Goal: Task Accomplishment & Management: Use online tool/utility

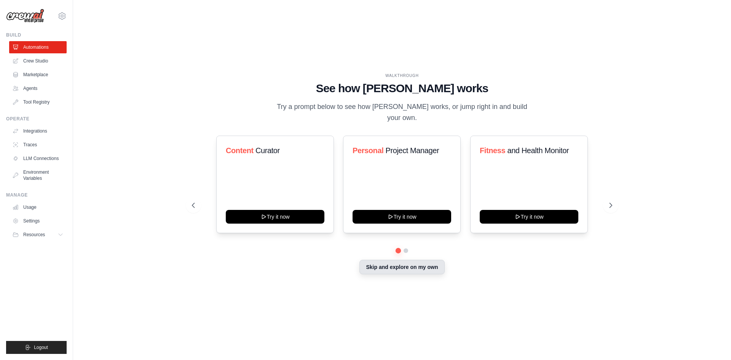
click at [398, 268] on button "Skip and explore on my own" at bounding box center [401, 267] width 85 height 14
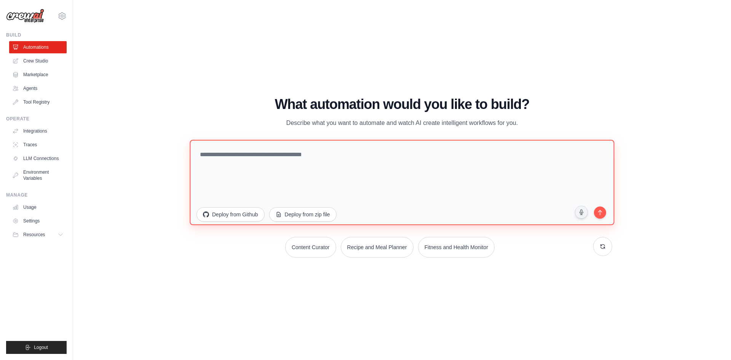
click at [257, 154] on textarea at bounding box center [402, 181] width 424 height 85
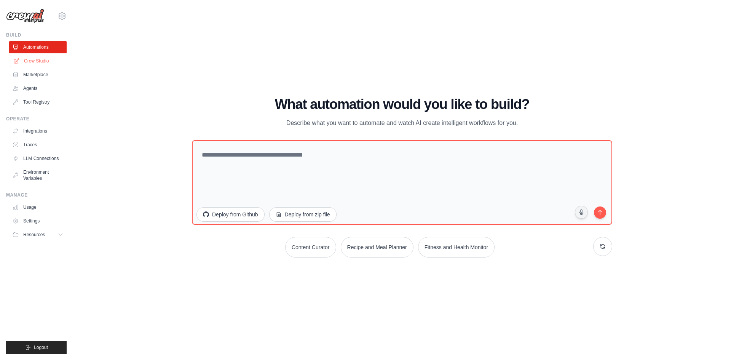
click at [25, 56] on link "Crew Studio" at bounding box center [38, 61] width 57 height 12
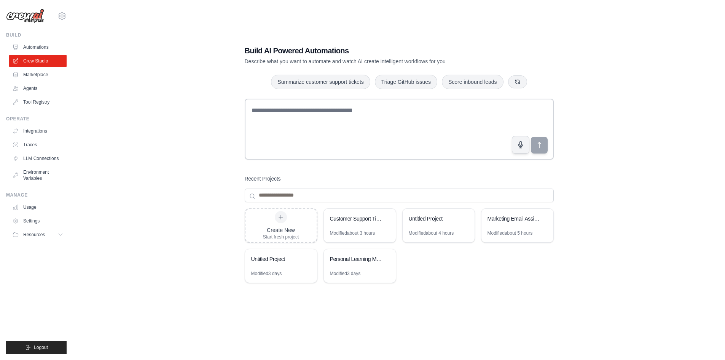
click at [34, 47] on link "Automations" at bounding box center [37, 47] width 57 height 12
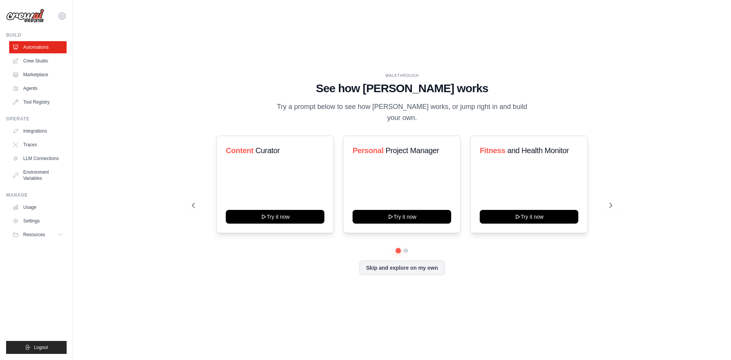
click at [402, 272] on div "WALKTHROUGH See how CrewAI works Try a prompt below to see how CrewAI works, or…" at bounding box center [402, 180] width 438 height 215
click at [404, 260] on button "Skip and explore on my own" at bounding box center [401, 267] width 85 height 14
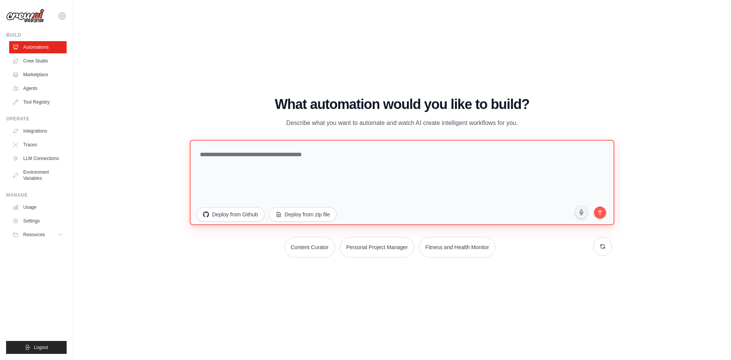
click at [233, 166] on textarea at bounding box center [402, 181] width 424 height 85
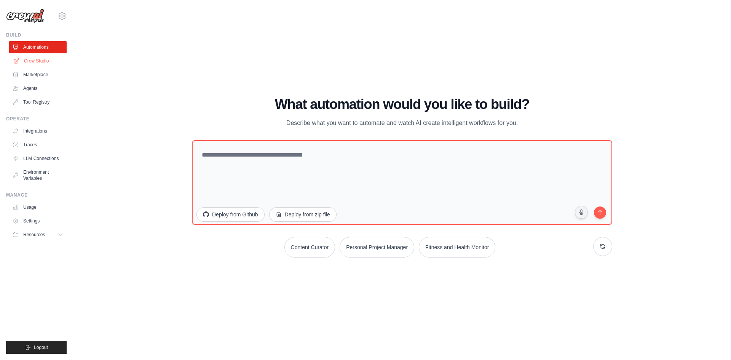
click at [47, 61] on link "Crew Studio" at bounding box center [38, 61] width 57 height 12
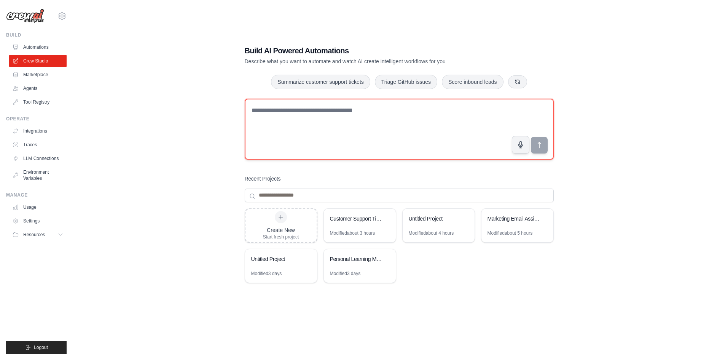
click at [285, 112] on textarea at bounding box center [399, 129] width 309 height 61
type textarea "**********"
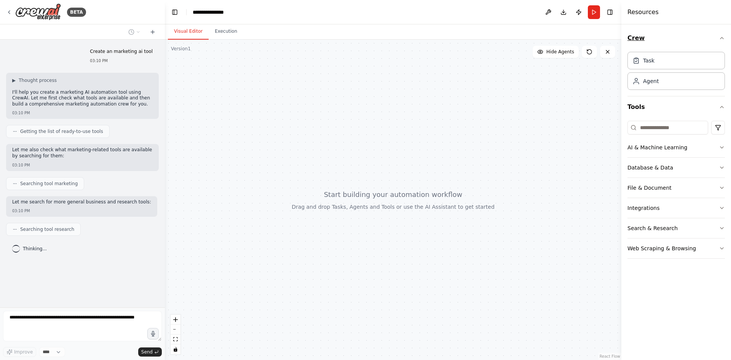
click at [722, 37] on icon "button" at bounding box center [722, 38] width 6 height 6
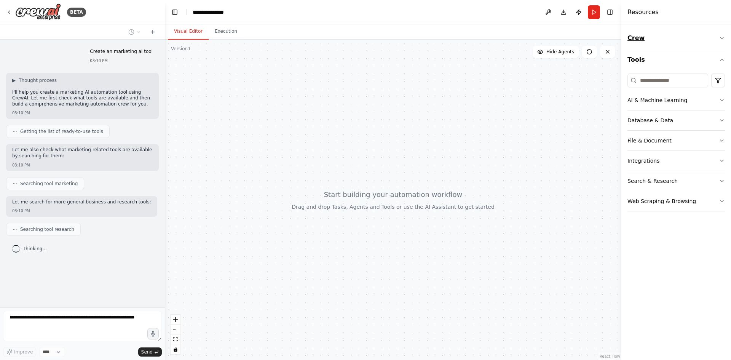
click at [722, 37] on icon "button" at bounding box center [722, 38] width 6 height 6
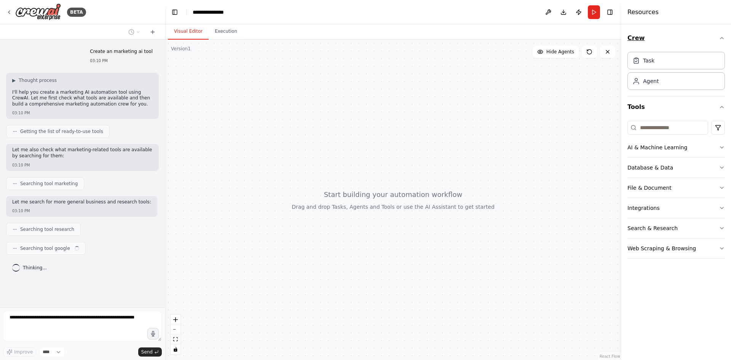
click at [722, 37] on icon "button" at bounding box center [722, 38] width 6 height 6
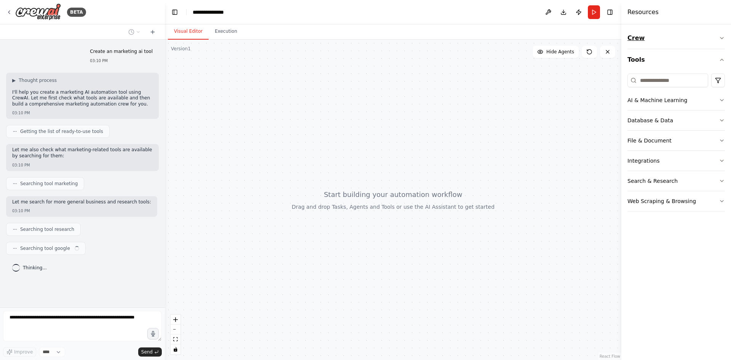
click at [722, 37] on icon "button" at bounding box center [722, 38] width 6 height 6
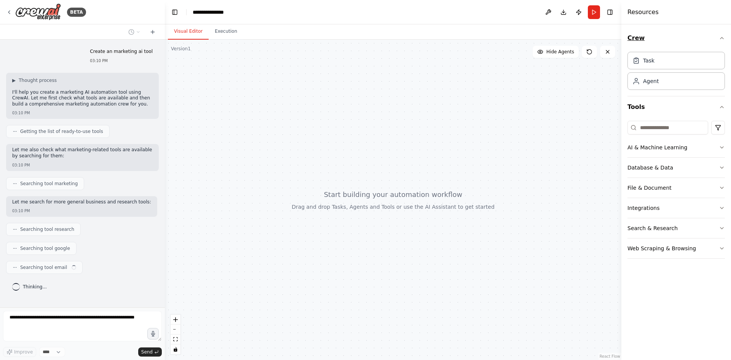
click at [723, 43] on button "Crew" at bounding box center [675, 37] width 97 height 21
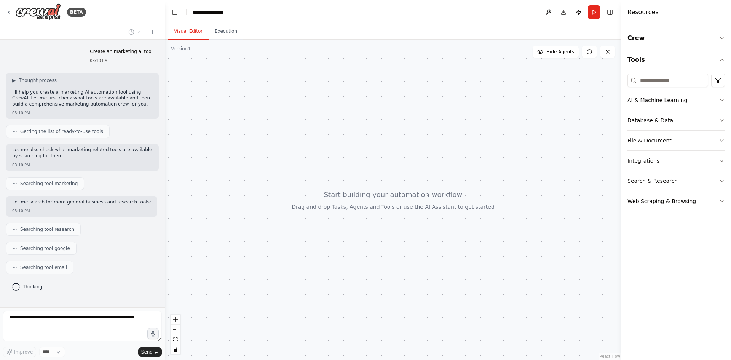
click at [719, 61] on icon "button" at bounding box center [722, 60] width 6 height 6
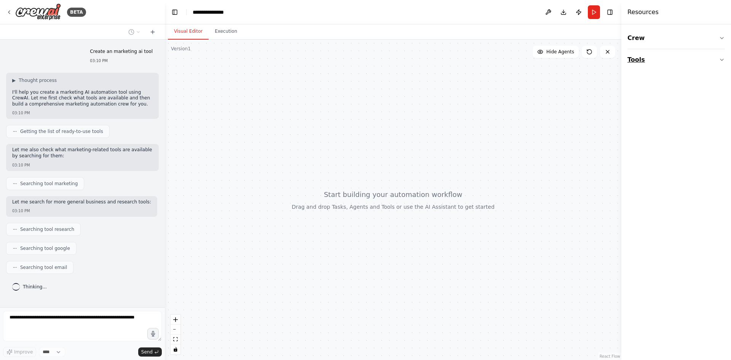
click at [719, 61] on icon "button" at bounding box center [722, 60] width 6 height 6
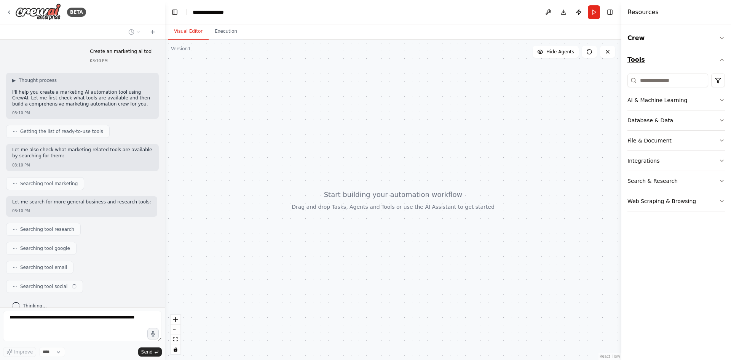
scroll to position [11, 0]
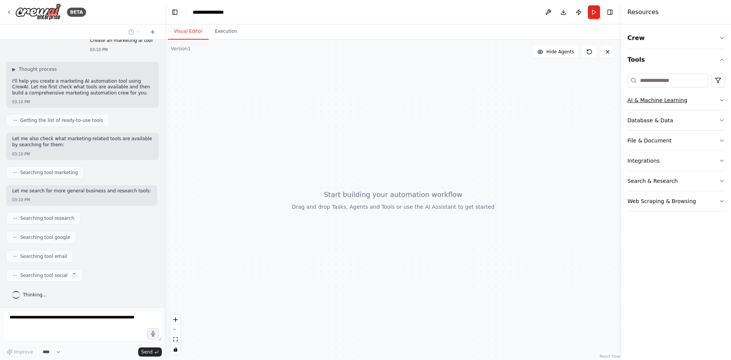
click at [722, 99] on icon "button" at bounding box center [722, 100] width 6 height 6
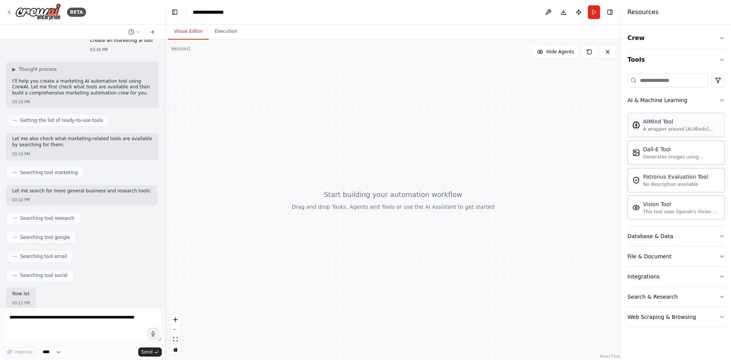
scroll to position [57, 0]
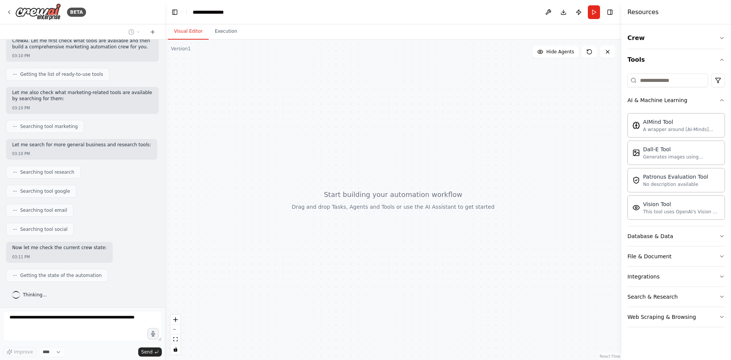
click at [725, 99] on div "Crew Tools AI & Machine Learning AIMind Tool A wrapper around [AI-Minds](https:…" at bounding box center [676, 191] width 110 height 335
click at [721, 103] on icon "button" at bounding box center [722, 100] width 6 height 6
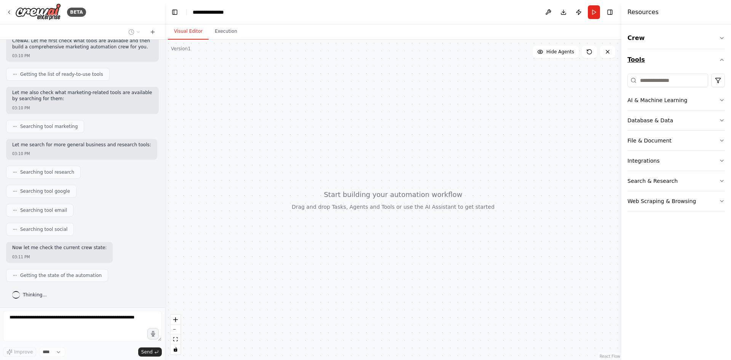
click at [721, 57] on icon "button" at bounding box center [722, 60] width 6 height 6
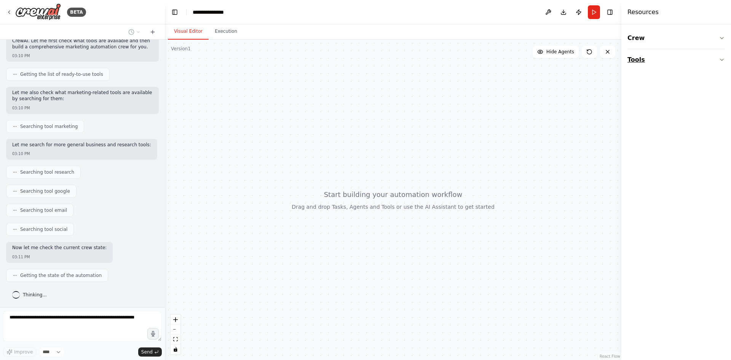
click at [721, 57] on icon "button" at bounding box center [722, 60] width 6 height 6
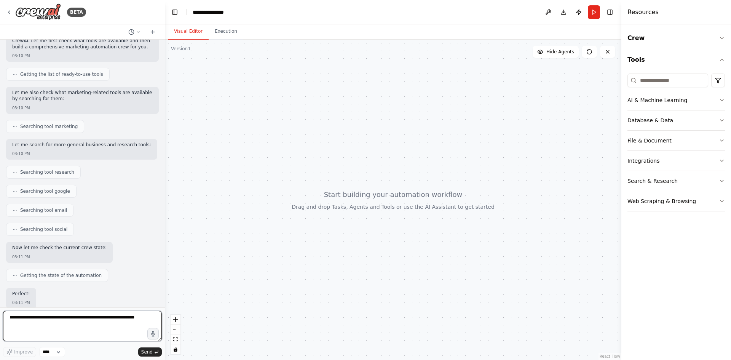
click at [683, 77] on input at bounding box center [667, 80] width 81 height 14
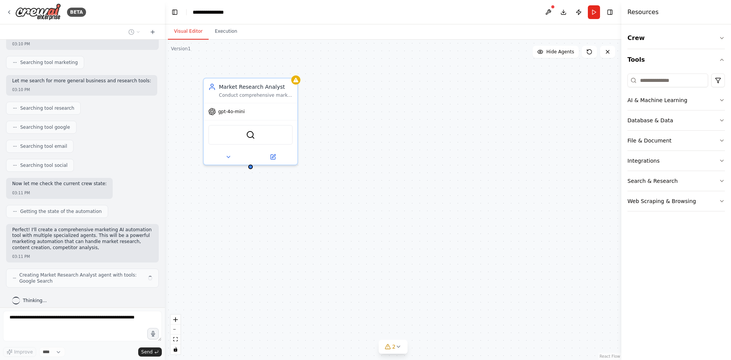
scroll to position [134, 0]
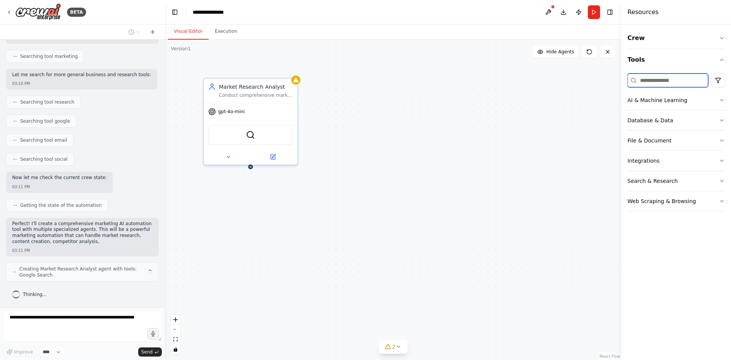
click at [674, 80] on input at bounding box center [667, 80] width 81 height 14
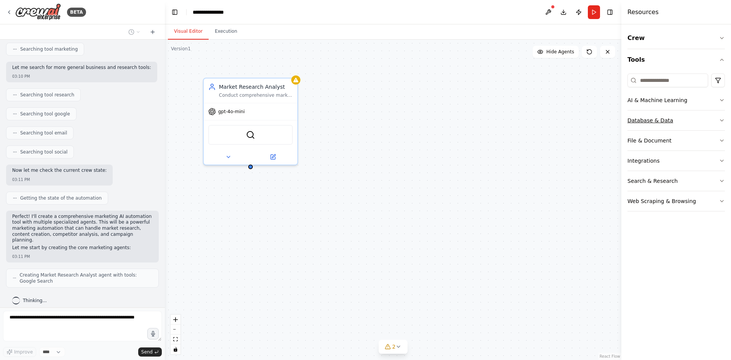
click at [720, 122] on icon "button" at bounding box center [722, 120] width 6 height 6
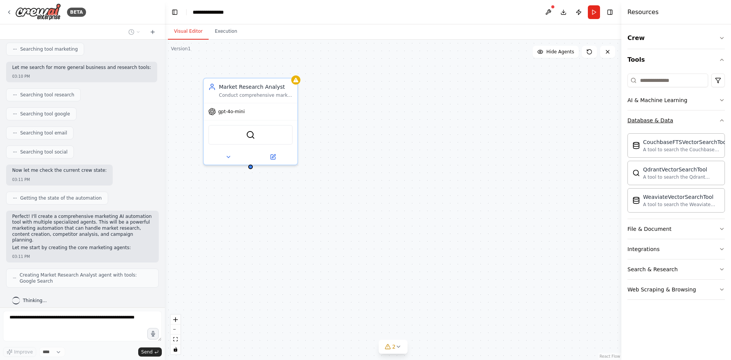
click at [720, 122] on icon "button" at bounding box center [722, 120] width 6 height 6
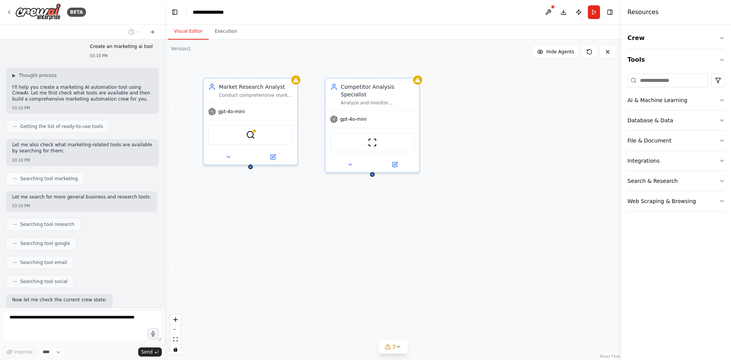
scroll to position [0, 0]
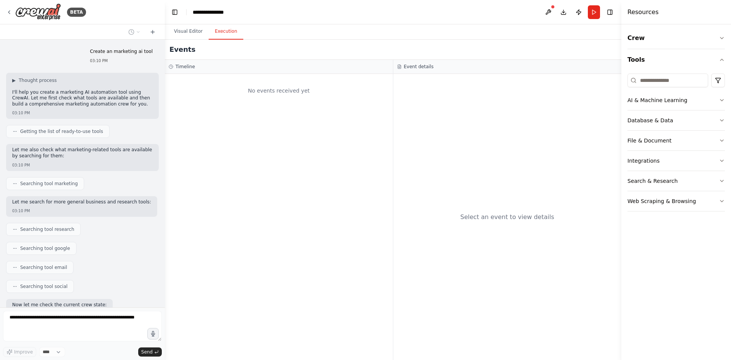
click at [218, 36] on button "Execution" at bounding box center [226, 32] width 35 height 16
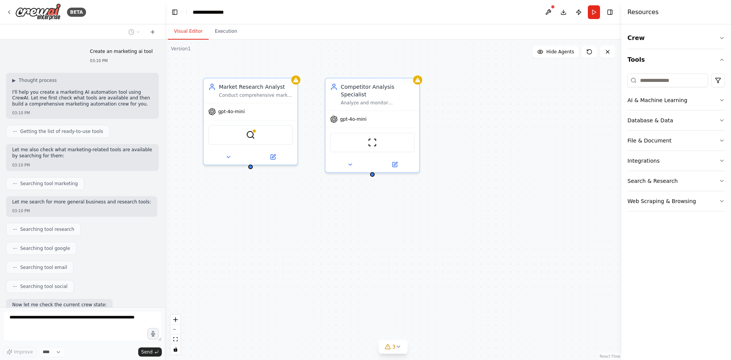
click at [189, 33] on button "Visual Editor" at bounding box center [188, 32] width 41 height 16
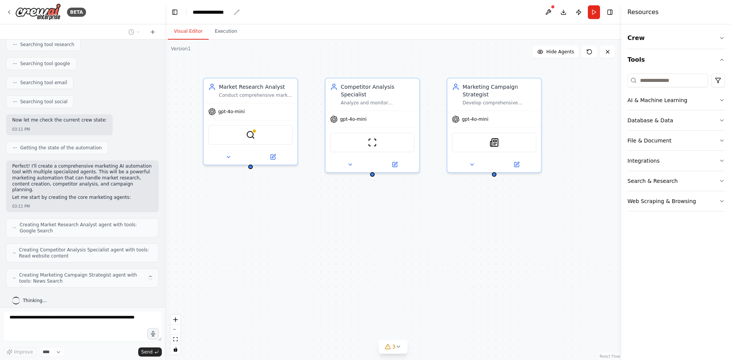
click at [203, 10] on div "**********" at bounding box center [212, 12] width 38 height 8
drag, startPoint x: 231, startPoint y: 11, endPoint x: 190, endPoint y: 17, distance: 40.7
click at [190, 17] on header "**********" at bounding box center [393, 12] width 456 height 24
click at [548, 11] on button at bounding box center [548, 12] width 12 height 14
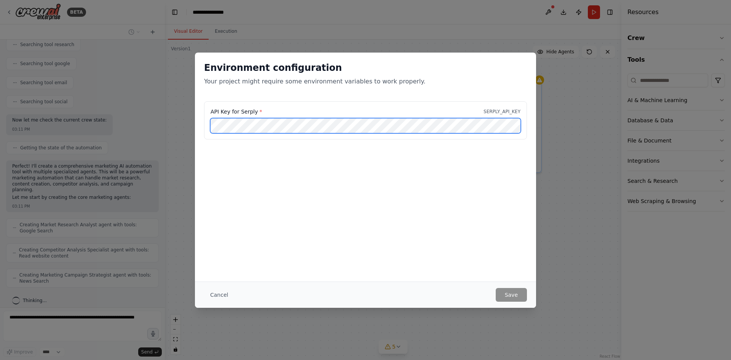
scroll to position [210, 0]
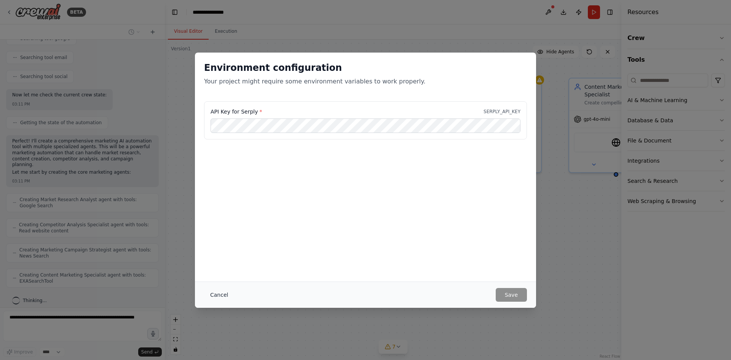
click at [219, 292] on button "Cancel" at bounding box center [219, 295] width 30 height 14
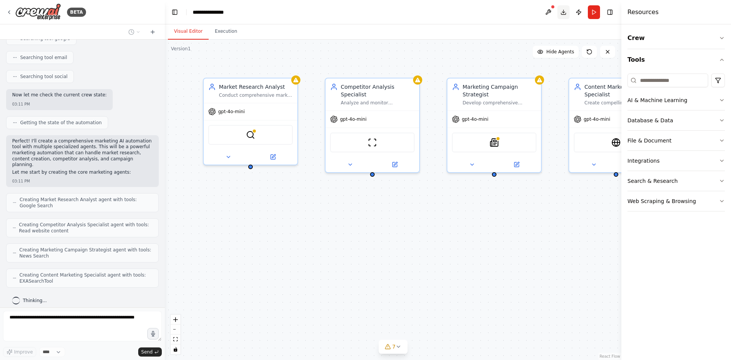
click at [564, 10] on button "Download" at bounding box center [563, 12] width 12 height 14
click at [577, 13] on button "Publish" at bounding box center [578, 12] width 12 height 14
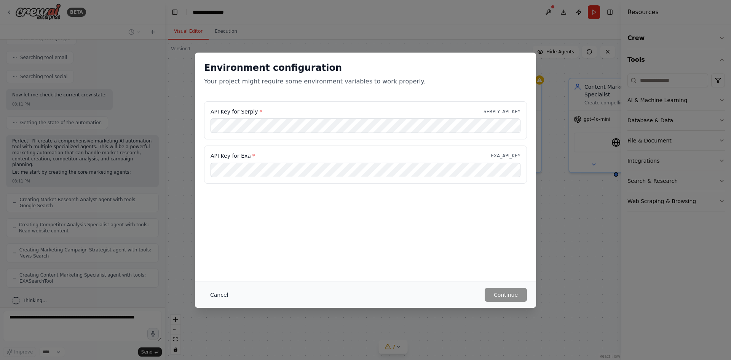
click at [222, 292] on button "Cancel" at bounding box center [219, 295] width 30 height 14
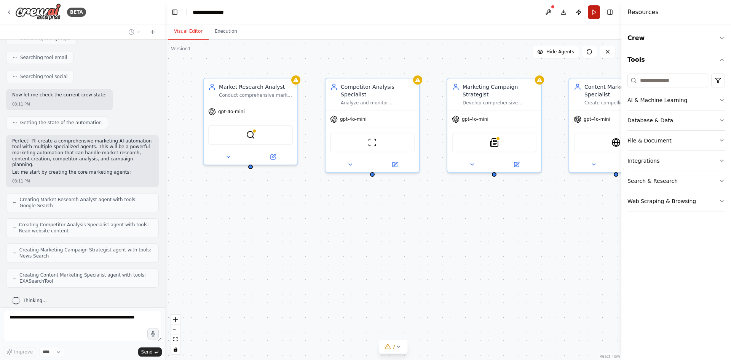
click at [598, 12] on button "Run" at bounding box center [594, 12] width 12 height 14
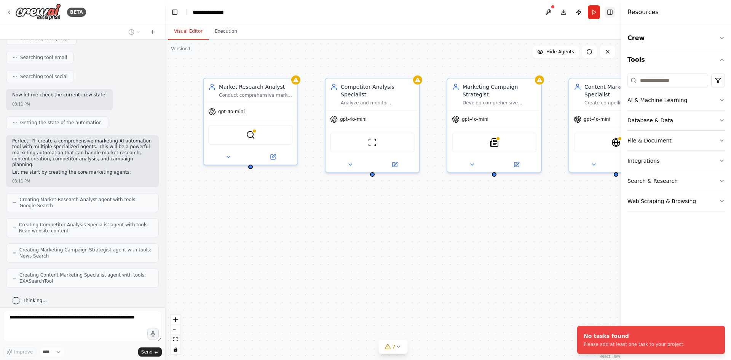
click at [613, 11] on button "Toggle Right Sidebar" at bounding box center [609, 12] width 11 height 11
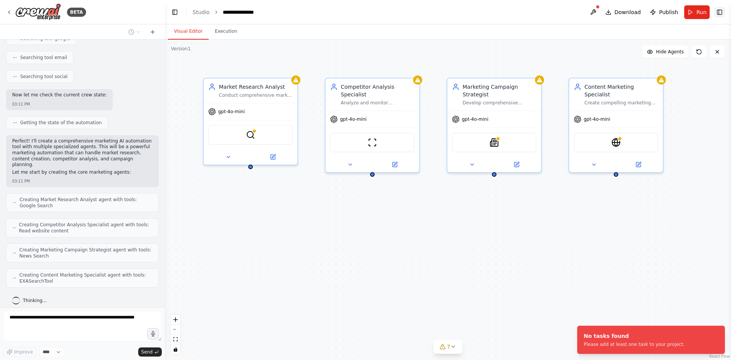
click at [717, 12] on button "Toggle Right Sidebar" at bounding box center [719, 12] width 11 height 11
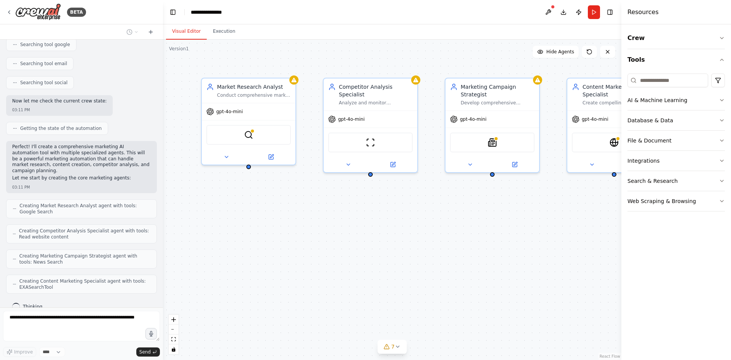
drag, startPoint x: 163, startPoint y: 201, endPoint x: 164, endPoint y: 192, distance: 8.8
click at [164, 192] on div "BETA Create an marketing ai tool 03:10 PM ▶ Thought process I'll help you creat…" at bounding box center [365, 180] width 731 height 360
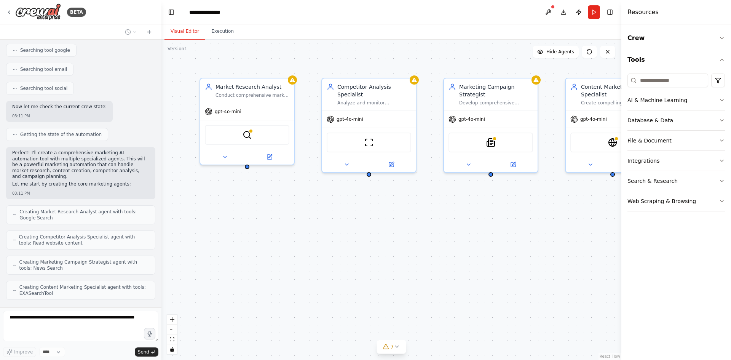
drag, startPoint x: 162, startPoint y: 193, endPoint x: 161, endPoint y: 168, distance: 25.5
click at [161, 168] on div "BETA Create an marketing ai tool 03:10 PM ▶ Thought process I'll help you creat…" at bounding box center [365, 180] width 731 height 360
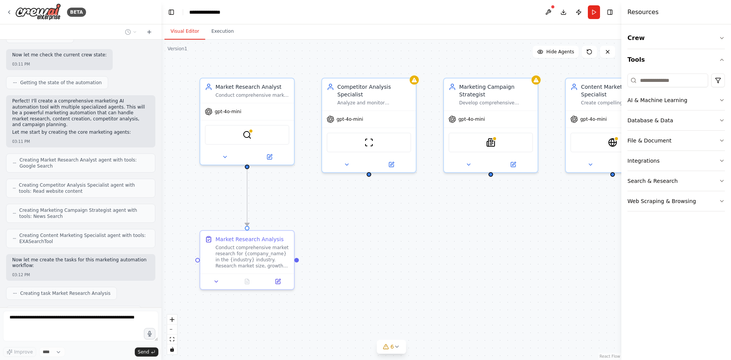
scroll to position [280, 0]
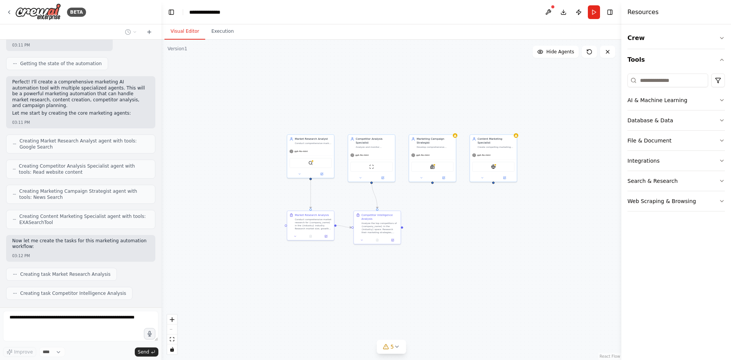
drag, startPoint x: 480, startPoint y: 228, endPoint x: 423, endPoint y: 207, distance: 61.2
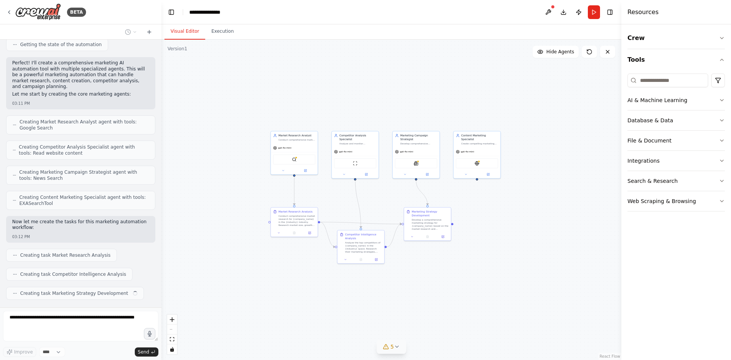
click at [395, 351] on button "5" at bounding box center [391, 346] width 29 height 14
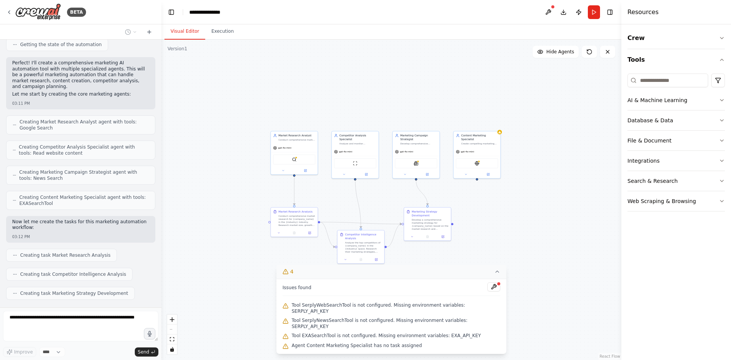
click at [496, 272] on icon at bounding box center [497, 272] width 3 height 2
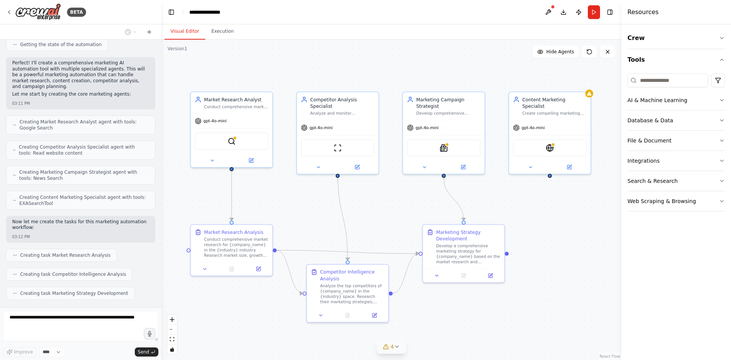
drag, startPoint x: 357, startPoint y: 182, endPoint x: 370, endPoint y: 228, distance: 47.6
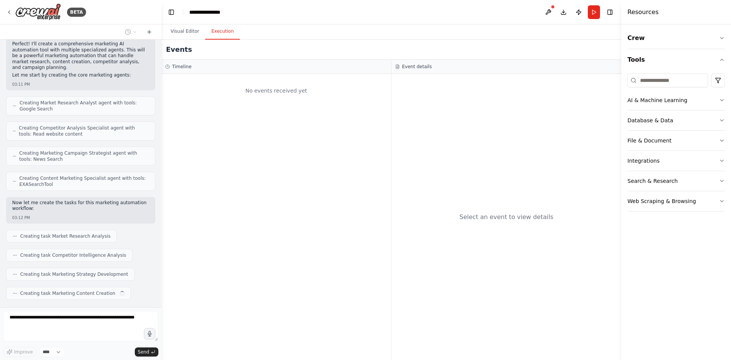
click at [222, 29] on button "Execution" at bounding box center [222, 32] width 35 height 16
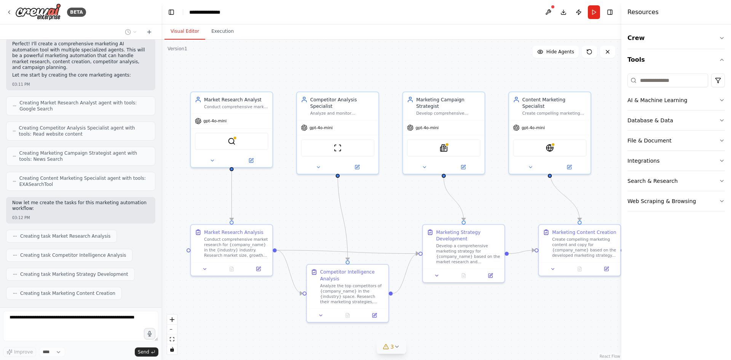
click at [192, 30] on button "Visual Editor" at bounding box center [184, 32] width 41 height 16
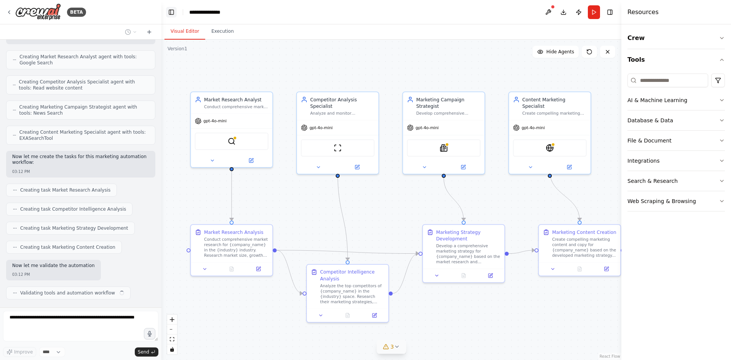
scroll to position [370, 0]
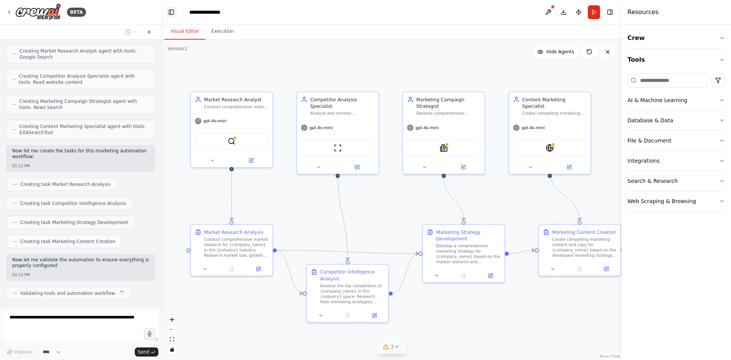
click at [172, 12] on button "Toggle Left Sidebar" at bounding box center [171, 12] width 11 height 11
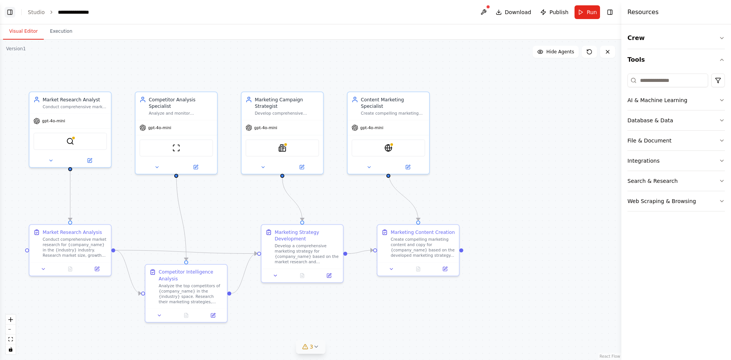
click at [7, 11] on button "Toggle Left Sidebar" at bounding box center [10, 12] width 11 height 11
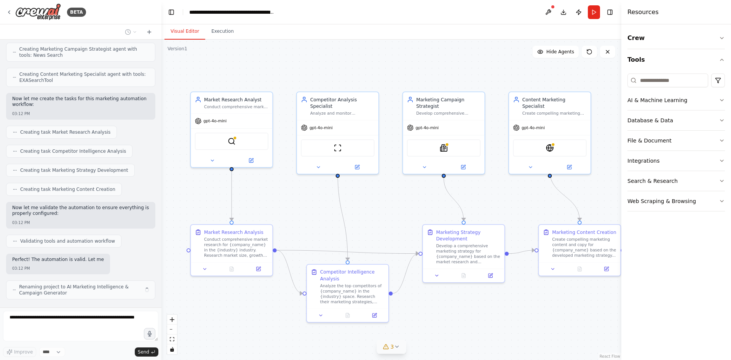
scroll to position [428, 0]
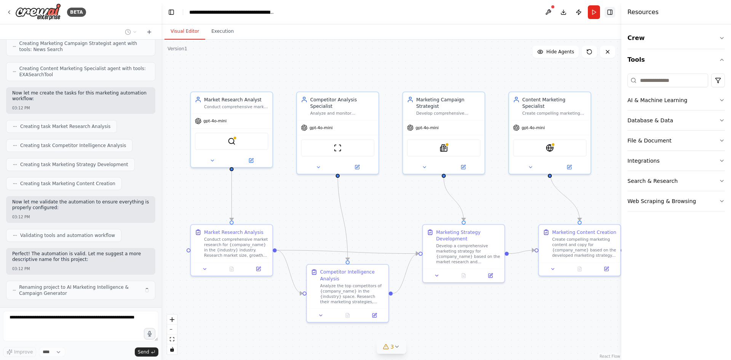
click at [612, 16] on button "Toggle Right Sidebar" at bounding box center [609, 12] width 11 height 11
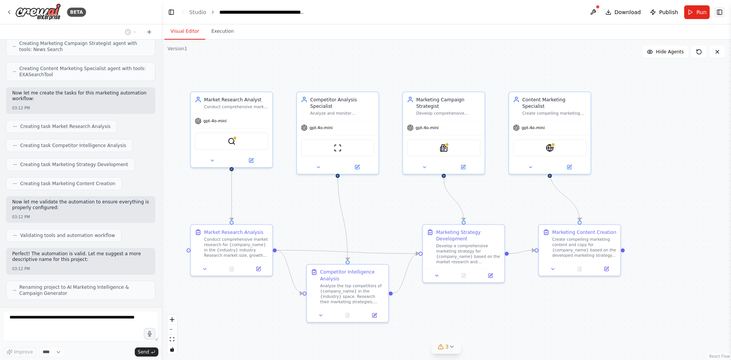
click at [719, 13] on button "Toggle Right Sidebar" at bounding box center [719, 12] width 11 height 11
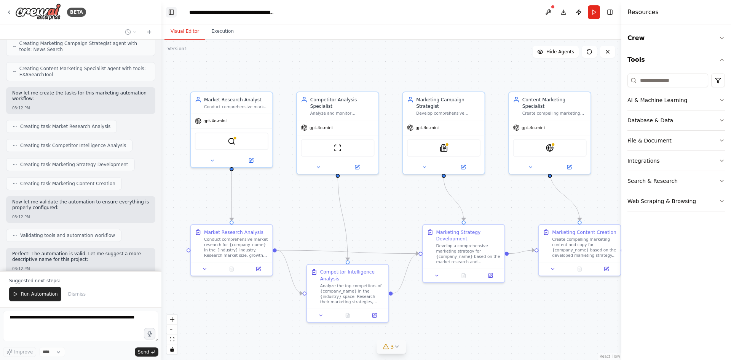
click at [169, 11] on button "Toggle Left Sidebar" at bounding box center [171, 12] width 11 height 11
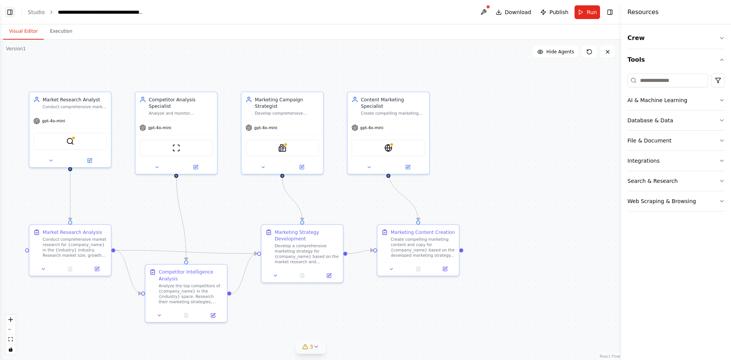
click at [6, 12] on button "Toggle Left Sidebar" at bounding box center [10, 12] width 11 height 11
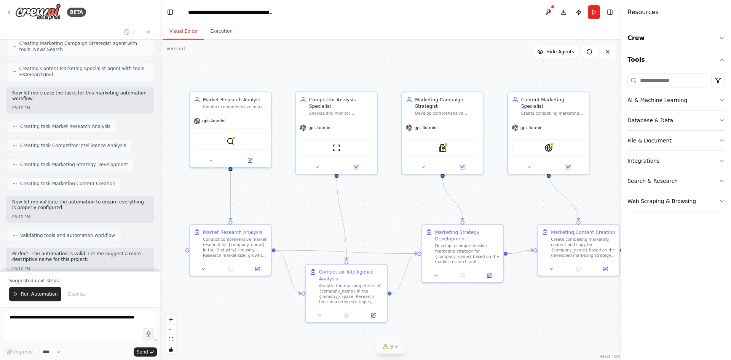
click at [160, 189] on div "BETA Create an marketing ai tool 03:10 PM ▶ Thought process I'll help you creat…" at bounding box center [365, 180] width 731 height 360
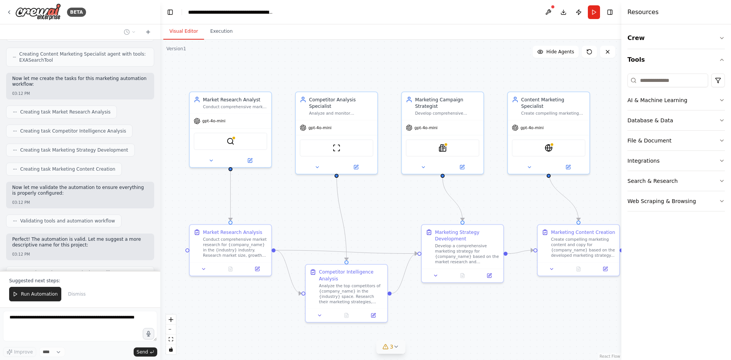
scroll to position [465, 0]
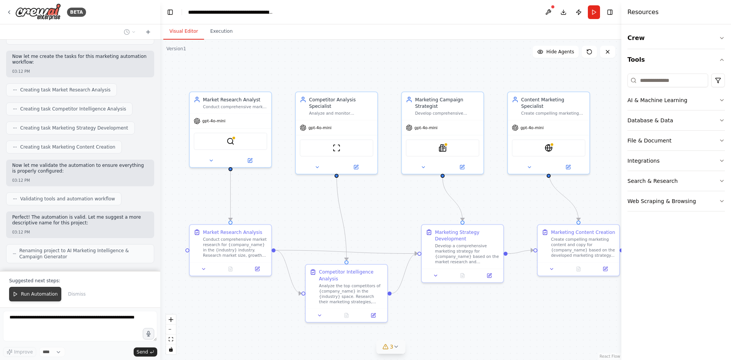
click at [35, 299] on button "Run Automation" at bounding box center [35, 294] width 52 height 14
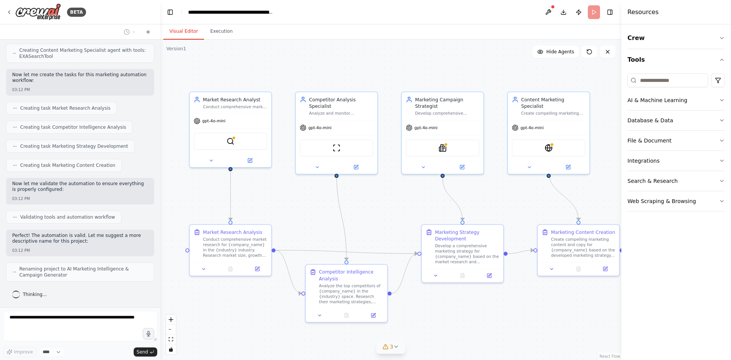
scroll to position [428, 0]
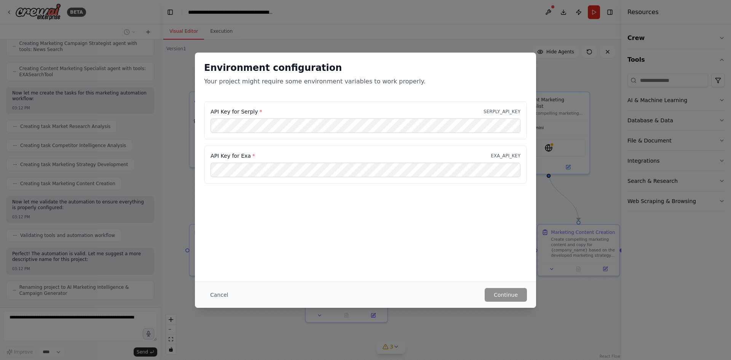
click at [330, 133] on div "API Key for Serply * SERPLY_API_KEY" at bounding box center [365, 120] width 323 height 38
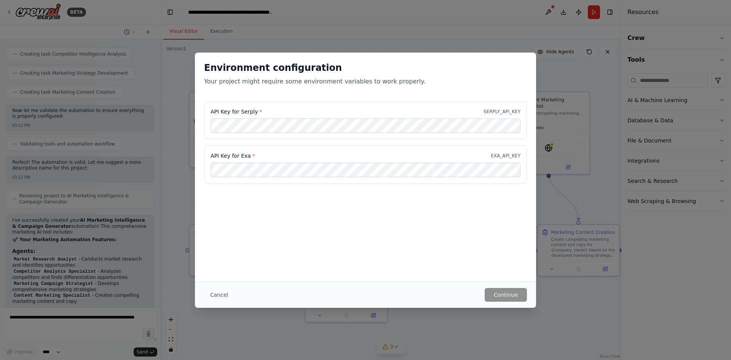
click at [256, 162] on div "API Key for Exa * EXA_API_KEY" at bounding box center [365, 164] width 323 height 38
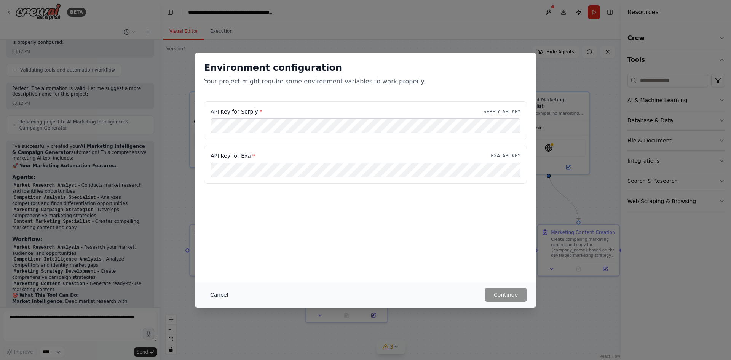
click at [220, 292] on button "Cancel" at bounding box center [219, 295] width 30 height 14
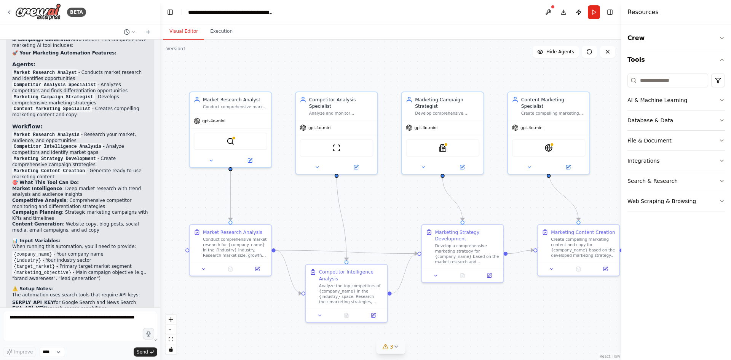
scroll to position [746, 0]
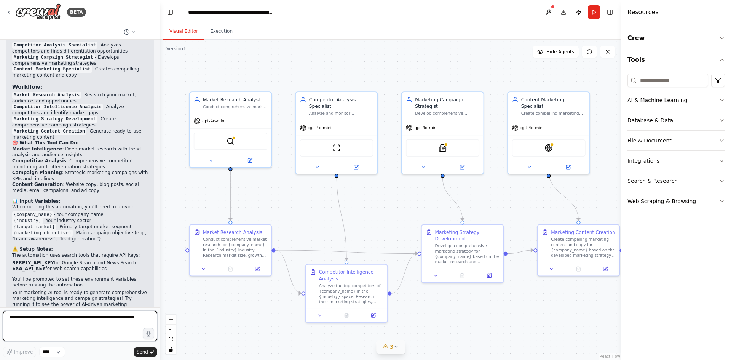
click at [88, 320] on textarea at bounding box center [80, 326] width 154 height 30
click at [171, 319] on icon "zoom in" at bounding box center [171, 319] width 5 height 5
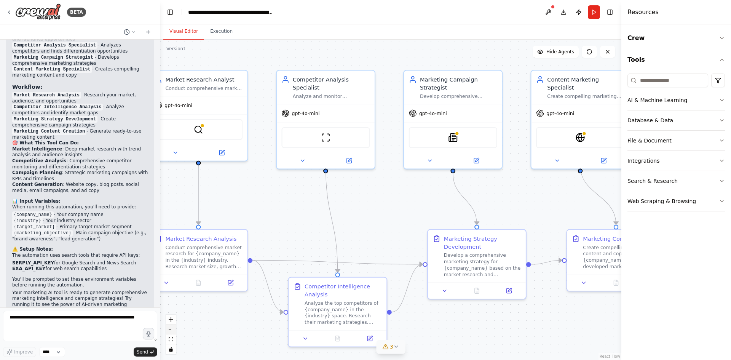
click at [172, 328] on button "zoom out" at bounding box center [171, 329] width 10 height 10
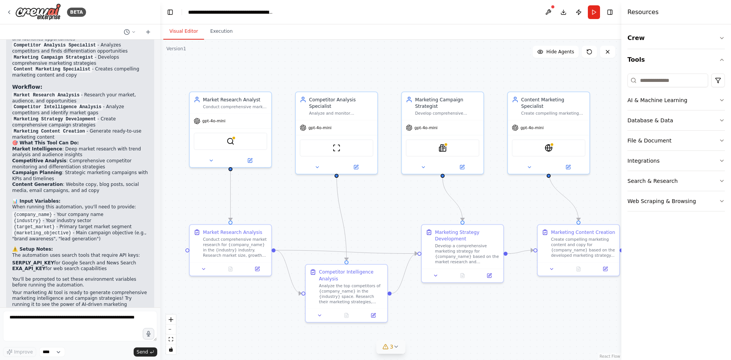
click at [548, 58] on div ".deletable-edge-delete-btn { width: 20px; height: 20px; border: 0px solid #ffff…" at bounding box center [390, 200] width 461 height 320
click at [550, 55] on button "Hide Agents" at bounding box center [555, 52] width 46 height 12
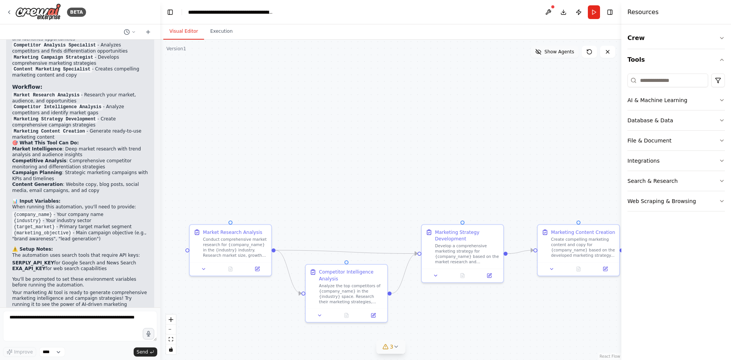
click at [550, 55] on button "Show Agents" at bounding box center [555, 52] width 48 height 12
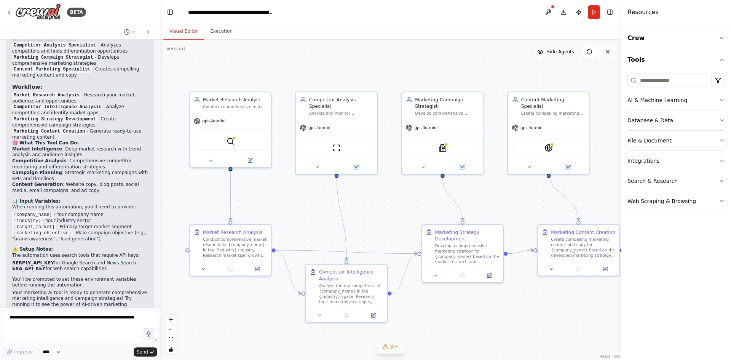
click at [550, 55] on button "Hide Agents" at bounding box center [555, 52] width 46 height 12
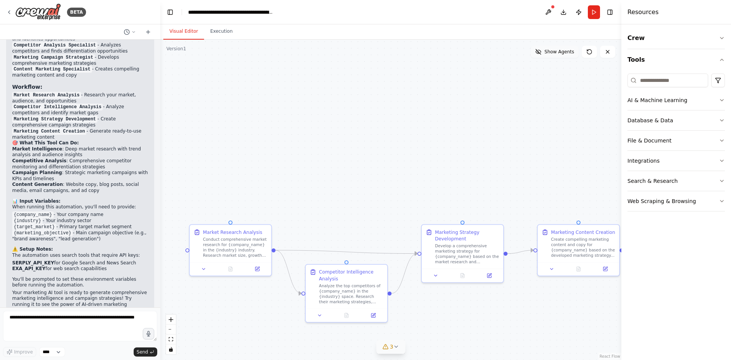
click at [550, 55] on button "Show Agents" at bounding box center [555, 52] width 48 height 12
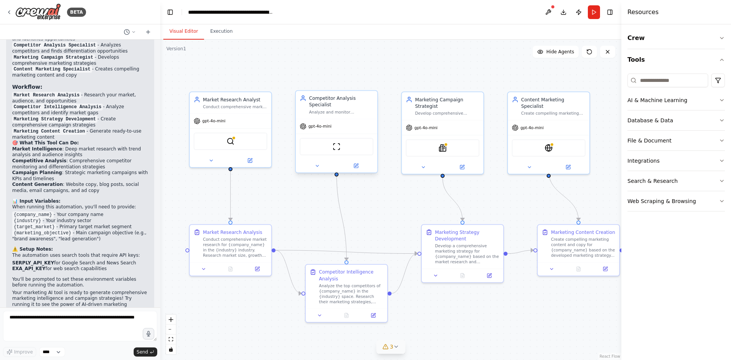
click at [337, 146] on div "ScrapeWebsiteTool" at bounding box center [336, 146] width 73 height 17
click at [339, 142] on img at bounding box center [336, 146] width 8 height 8
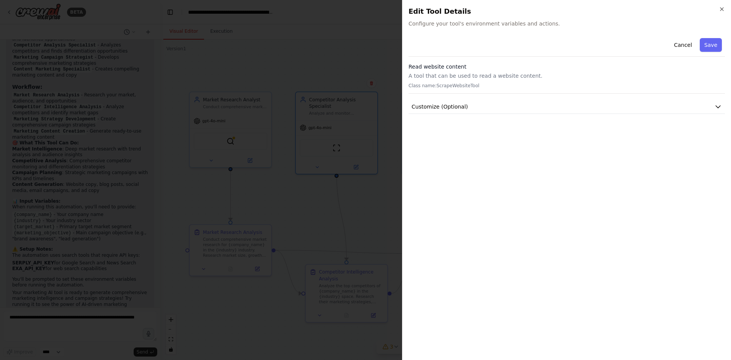
click at [396, 58] on div at bounding box center [365, 180] width 731 height 360
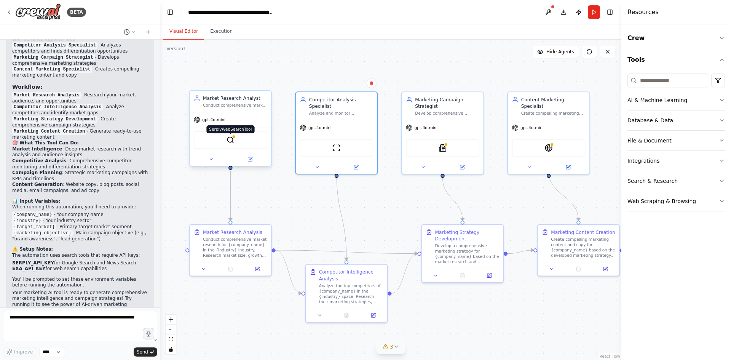
click at [228, 141] on img at bounding box center [230, 140] width 8 height 8
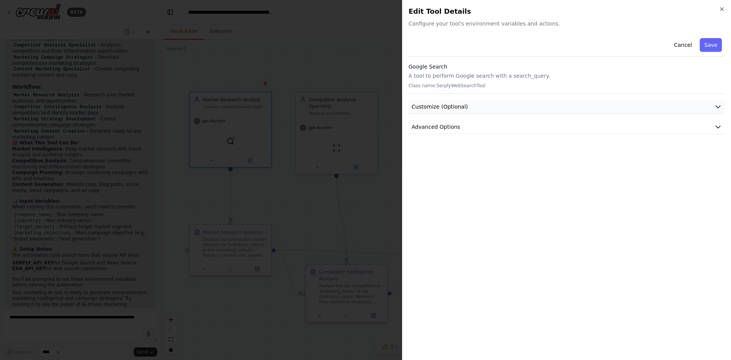
click at [716, 103] on icon "button" at bounding box center [718, 107] width 8 height 8
click at [716, 104] on icon "button" at bounding box center [718, 107] width 8 height 8
click at [715, 125] on icon "button" at bounding box center [718, 127] width 8 height 8
click at [718, 110] on icon "button" at bounding box center [718, 107] width 8 height 8
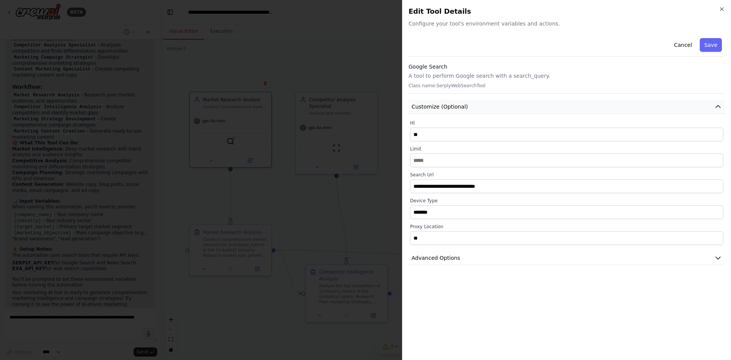
click at [718, 110] on icon "button" at bounding box center [718, 107] width 8 height 8
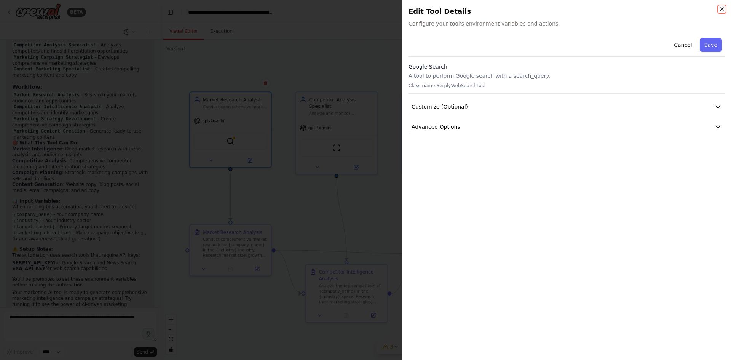
click at [721, 7] on icon "button" at bounding box center [722, 9] width 6 height 6
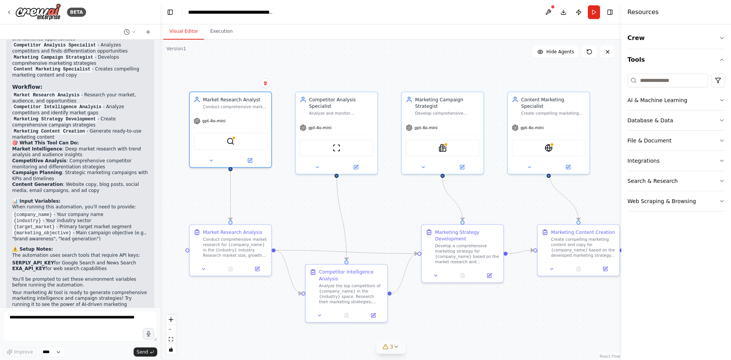
click at [425, 183] on div ".deletable-edge-delete-btn { width: 20px; height: 20px; border: 0px solid #ffff…" at bounding box center [390, 200] width 461 height 320
click at [420, 174] on div "Marketing Campaign Strategist Develop comprehensive marketing campaign strategi…" at bounding box center [442, 132] width 83 height 83
click at [425, 164] on icon at bounding box center [423, 165] width 5 height 5
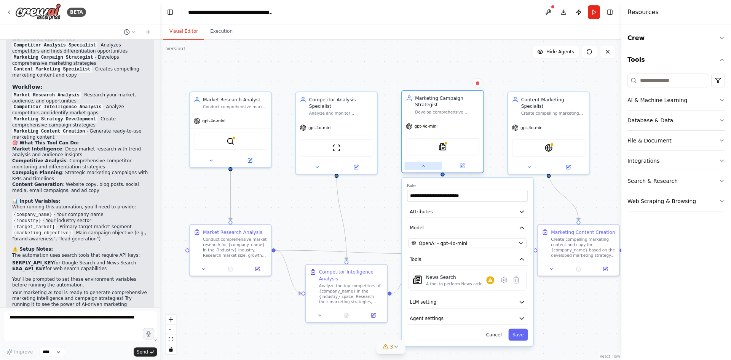
click at [426, 164] on button at bounding box center [422, 166] width 37 height 8
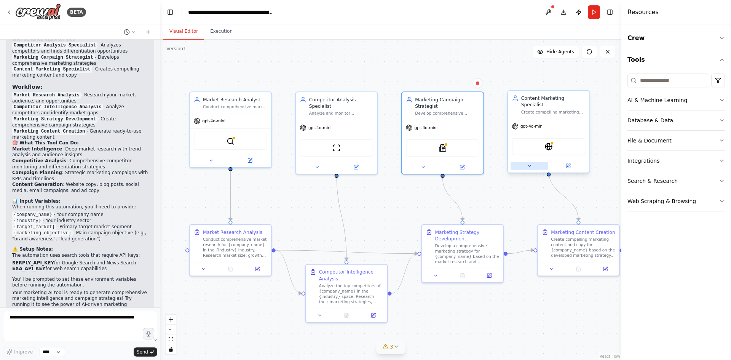
click at [526, 162] on button at bounding box center [528, 166] width 37 height 8
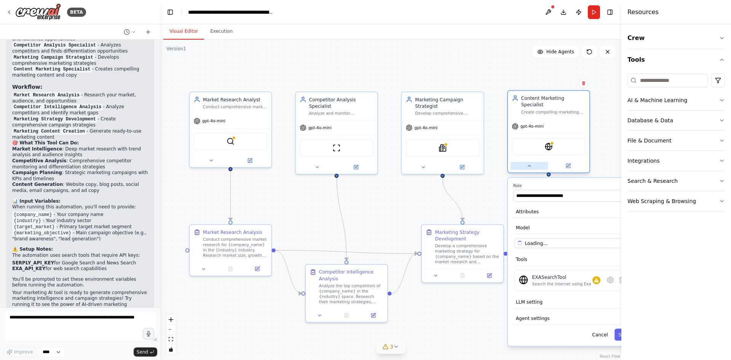
click at [526, 162] on button at bounding box center [528, 166] width 37 height 8
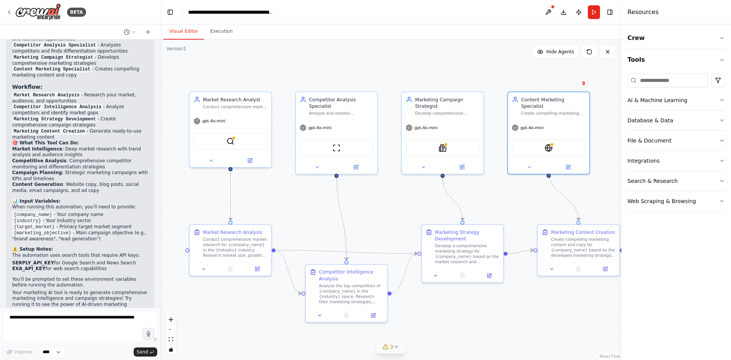
scroll to position [0, 0]
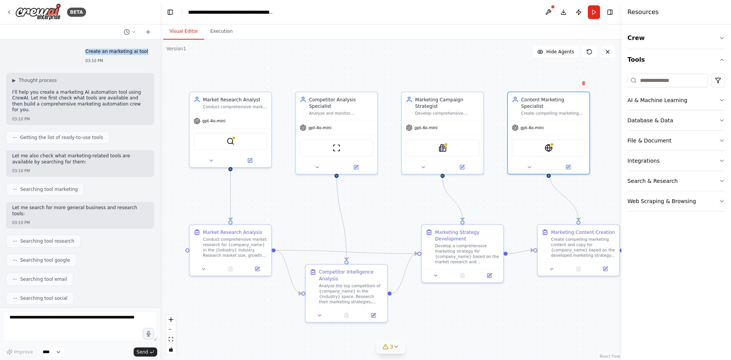
drag, startPoint x: 85, startPoint y: 50, endPoint x: 146, endPoint y: 53, distance: 60.6
click at [146, 53] on div "Create an marketing ai tool 03:10 PM" at bounding box center [116, 56] width 75 height 21
copy p "Create an marketing ai tool"
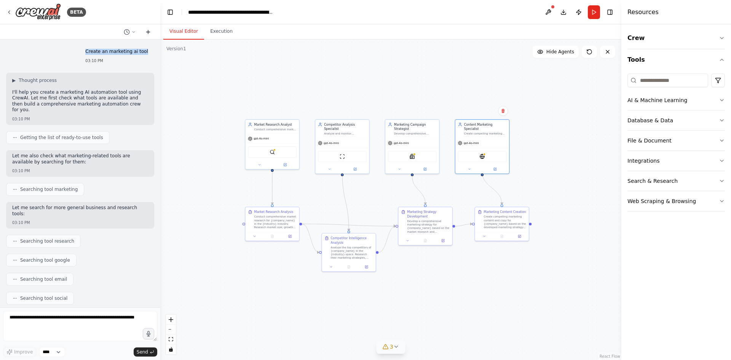
click at [146, 32] on icon at bounding box center [147, 32] width 3 height 0
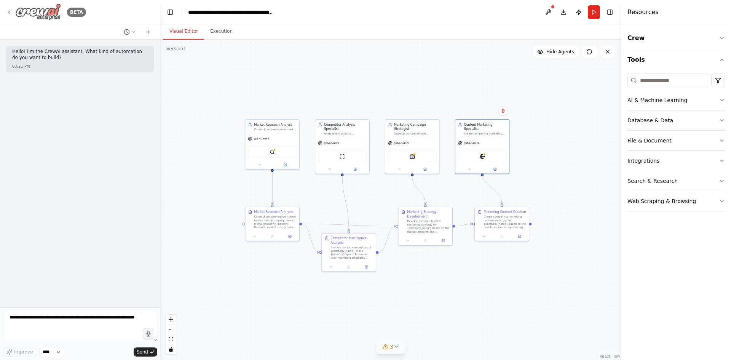
click at [10, 12] on icon at bounding box center [9, 12] width 6 height 6
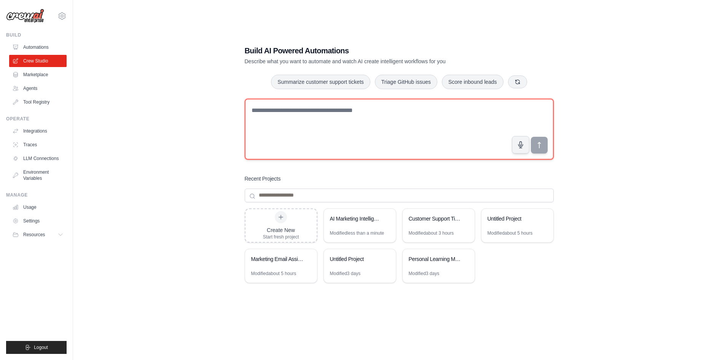
click at [307, 115] on textarea at bounding box center [399, 129] width 309 height 61
paste textarea "**********"
drag, startPoint x: 280, startPoint y: 108, endPoint x: 438, endPoint y: 116, distance: 157.7
click at [438, 116] on textarea "**********" at bounding box center [399, 129] width 309 height 61
type textarea "**********"
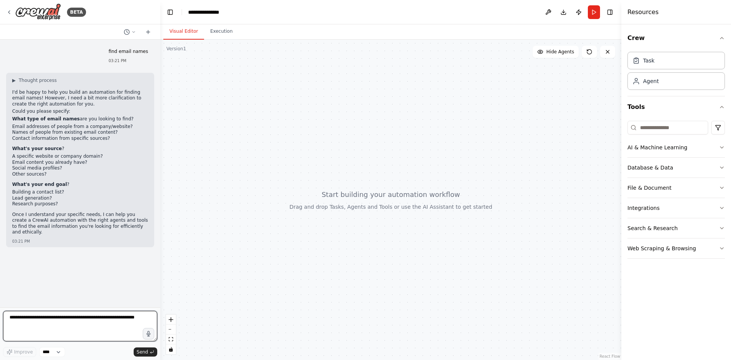
click at [85, 315] on textarea at bounding box center [80, 326] width 154 height 30
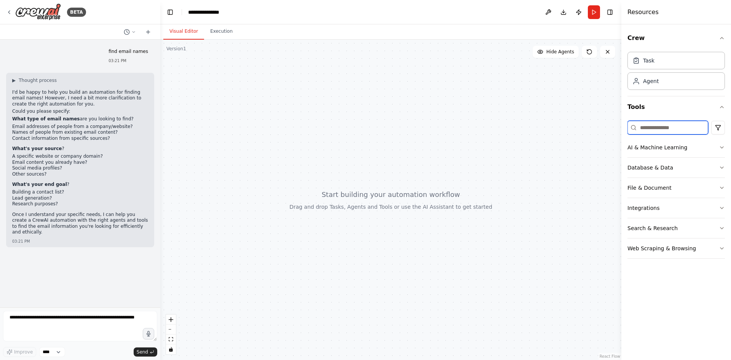
click at [651, 130] on input at bounding box center [667, 128] width 81 height 14
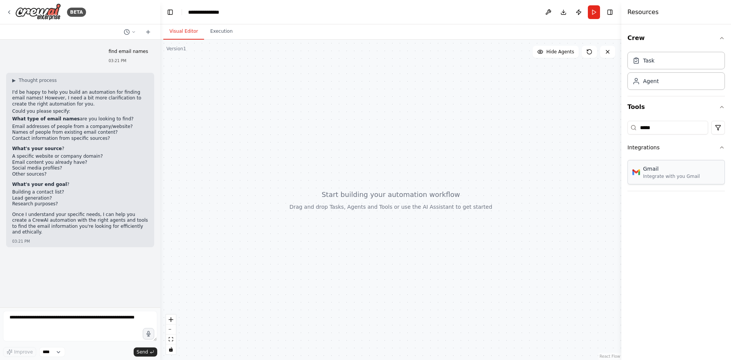
click at [688, 173] on div "Integrate with you Gmail" at bounding box center [671, 176] width 57 height 6
click at [659, 176] on div "Integrate with you Gmail" at bounding box center [671, 176] width 57 height 6
click at [652, 180] on div "Gmail Integrate with you Gmail" at bounding box center [675, 172] width 97 height 24
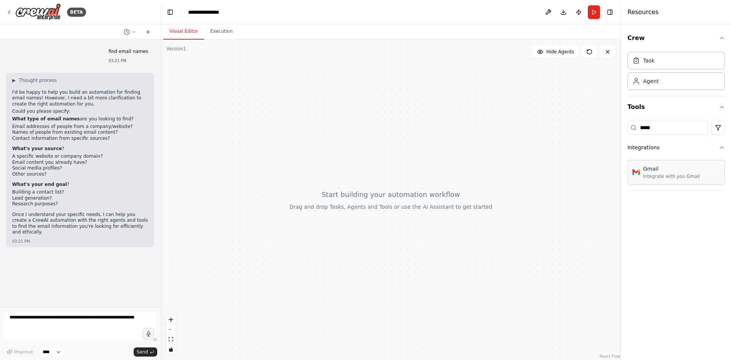
click at [652, 180] on div "Gmail Integrate with you Gmail" at bounding box center [675, 172] width 97 height 24
click at [653, 175] on div "Integrate with you Gmail" at bounding box center [671, 176] width 57 height 6
click at [641, 222] on div "Crew Task Agent Tools ***** Integrations Gmail Integrate with you Gmail" at bounding box center [676, 191] width 110 height 335
click at [663, 160] on div "Gmail Integrate with you Gmail" at bounding box center [675, 172] width 97 height 24
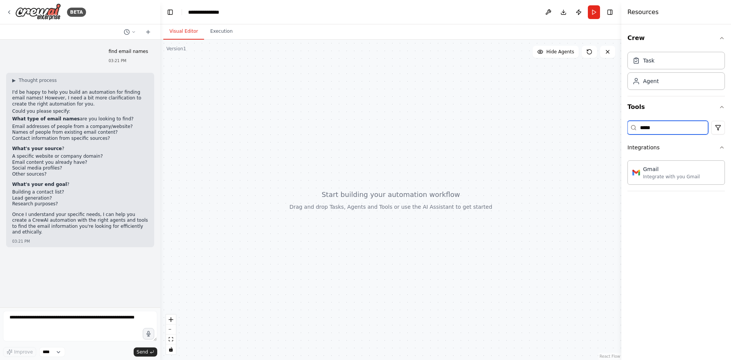
drag, startPoint x: 664, startPoint y: 125, endPoint x: 609, endPoint y: 125, distance: 54.4
click at [609, 125] on div "**********" at bounding box center [365, 180] width 731 height 360
type input "****"
click at [654, 175] on div "Integrate with you Gmail" at bounding box center [671, 176] width 57 height 6
click at [67, 308] on form "Improve **** Send" at bounding box center [80, 333] width 160 height 53
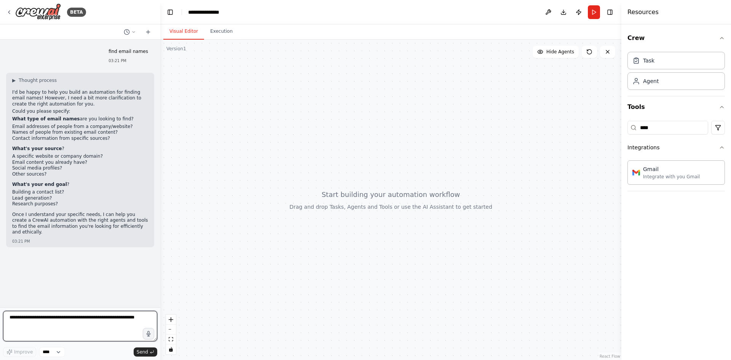
click at [61, 314] on textarea at bounding box center [80, 326] width 154 height 30
type textarea "**********"
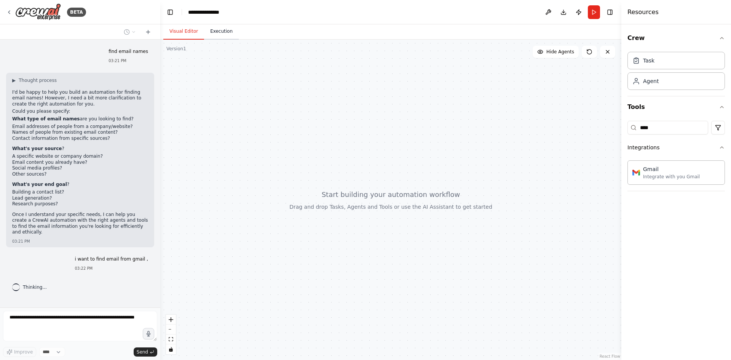
click at [230, 36] on button "Execution" at bounding box center [221, 32] width 35 height 16
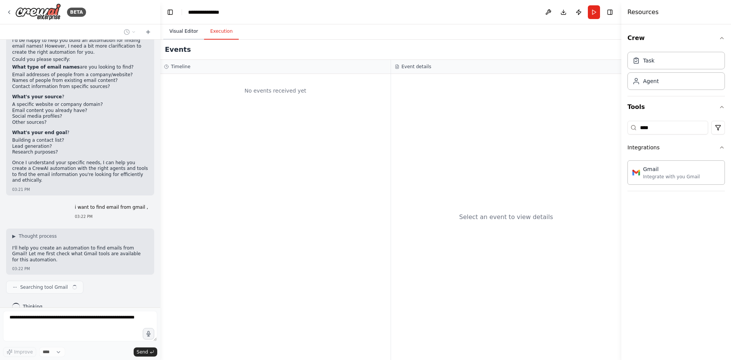
scroll to position [58, 0]
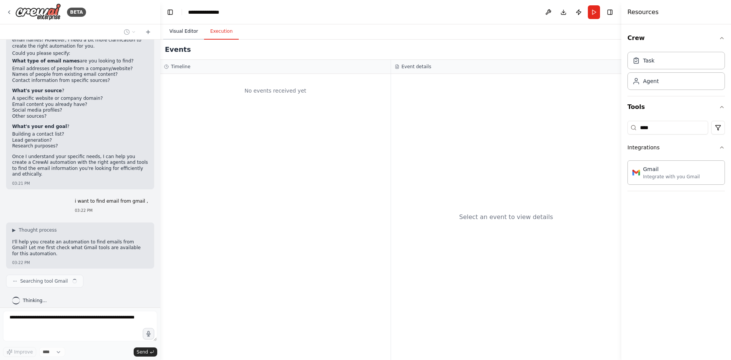
click at [187, 29] on button "Visual Editor" at bounding box center [183, 32] width 41 height 16
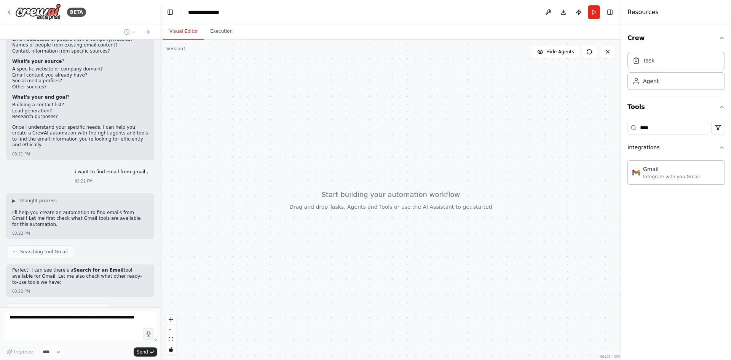
scroll to position [201, 0]
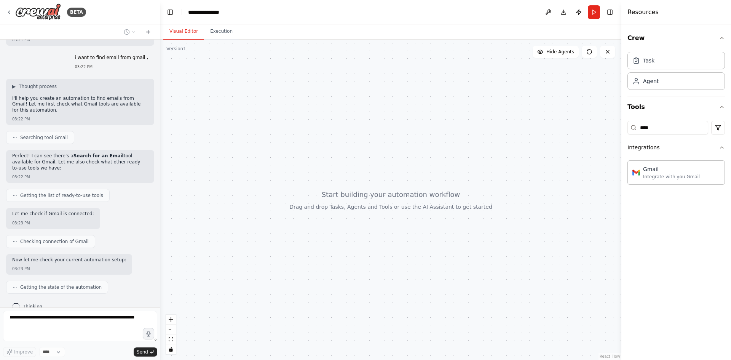
click at [148, 30] on icon at bounding box center [148, 31] width 0 height 3
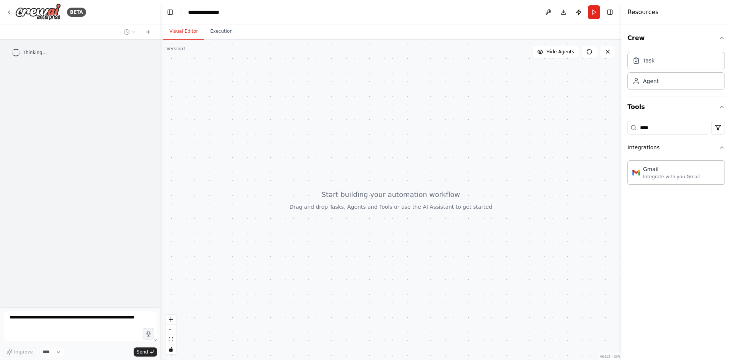
scroll to position [0, 0]
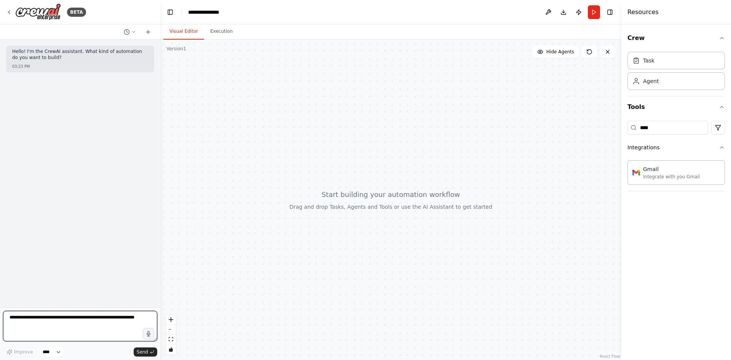
click at [57, 320] on textarea at bounding box center [80, 326] width 154 height 30
type textarea "**********"
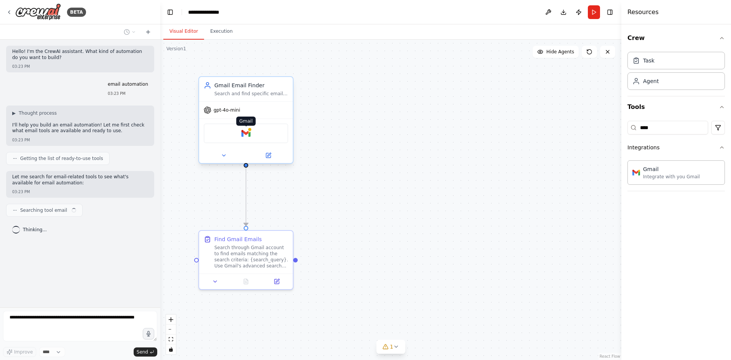
click at [247, 133] on img at bounding box center [245, 133] width 9 height 9
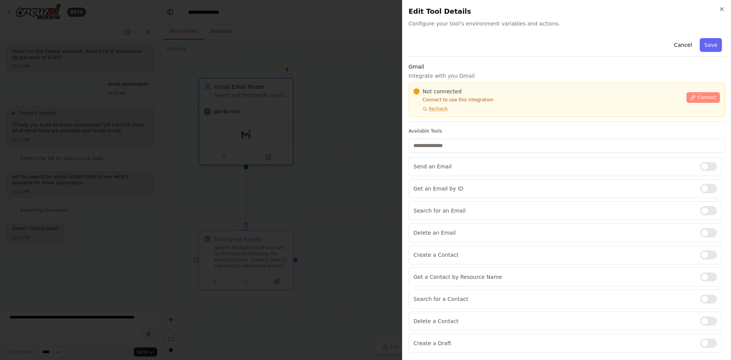
click at [708, 96] on span "Connect" at bounding box center [706, 97] width 19 height 6
click at [441, 112] on div "Not connected Connect to use this integration Recheck Connect" at bounding box center [566, 100] width 316 height 34
drag, startPoint x: 378, startPoint y: 113, endPoint x: 384, endPoint y: 113, distance: 6.9
click at [384, 113] on div at bounding box center [365, 180] width 731 height 360
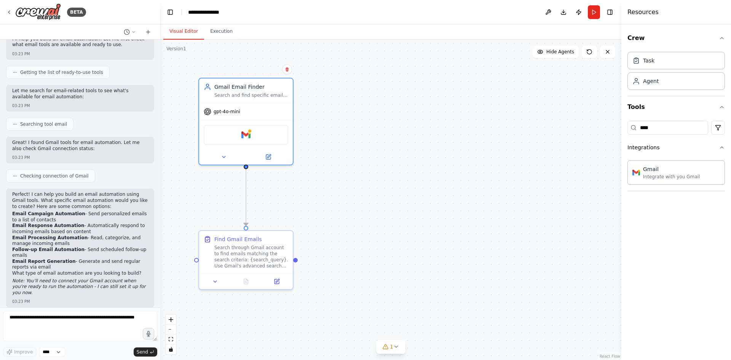
click at [327, 211] on div ".deletable-edge-delete-btn { width: 20px; height: 20px; border: 0px solid #ffff…" at bounding box center [390, 200] width 461 height 320
click at [218, 282] on icon at bounding box center [215, 280] width 6 height 6
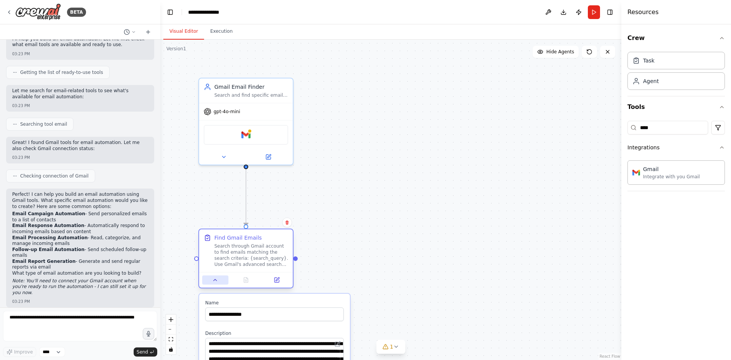
click at [218, 281] on icon at bounding box center [215, 280] width 6 height 6
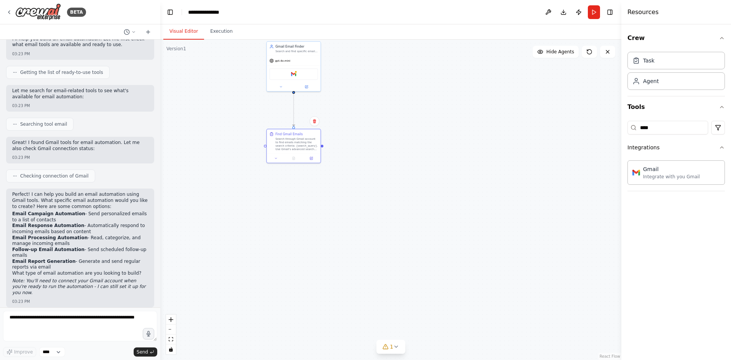
drag, startPoint x: 321, startPoint y: 253, endPoint x: 337, endPoint y: 140, distance: 113.4
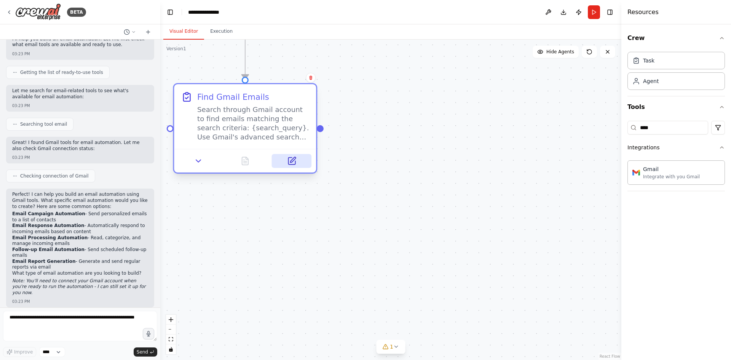
click at [298, 163] on button at bounding box center [292, 161] width 40 height 14
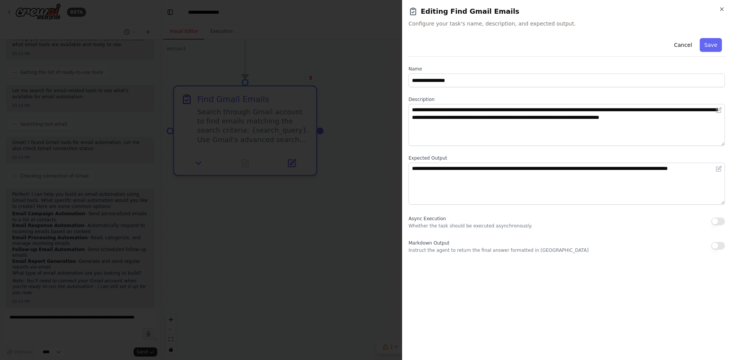
click at [317, 178] on div at bounding box center [365, 180] width 731 height 360
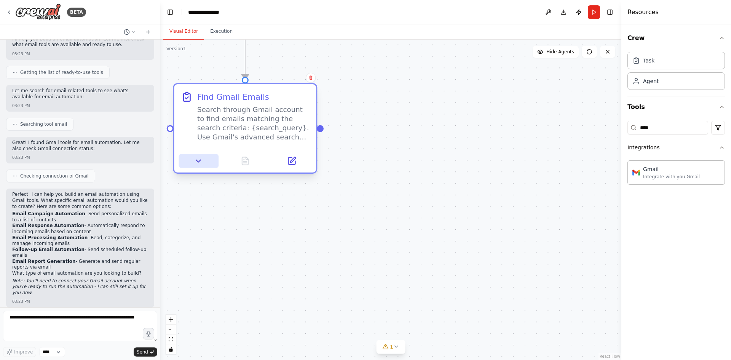
click at [202, 164] on icon at bounding box center [198, 160] width 9 height 9
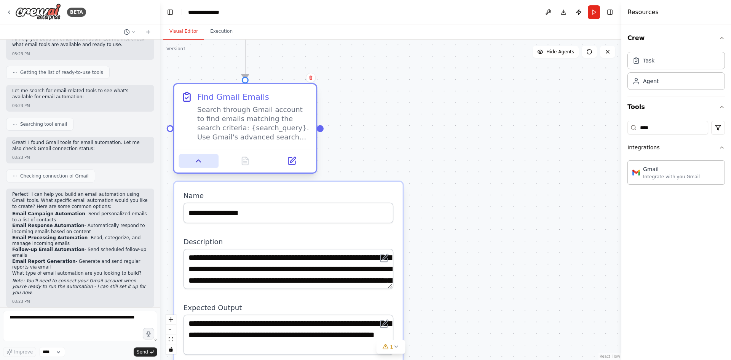
click at [202, 164] on button at bounding box center [199, 161] width 40 height 14
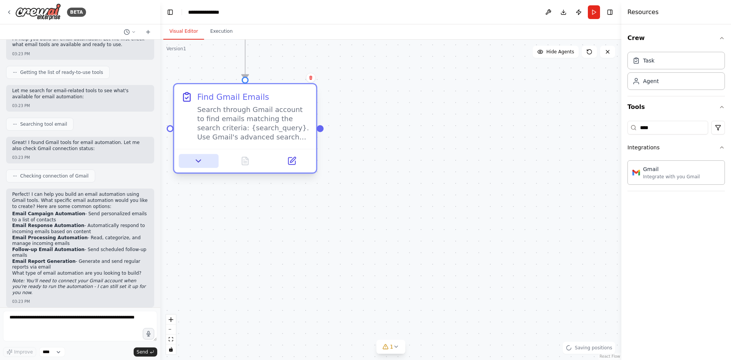
click at [206, 166] on button at bounding box center [199, 161] width 40 height 14
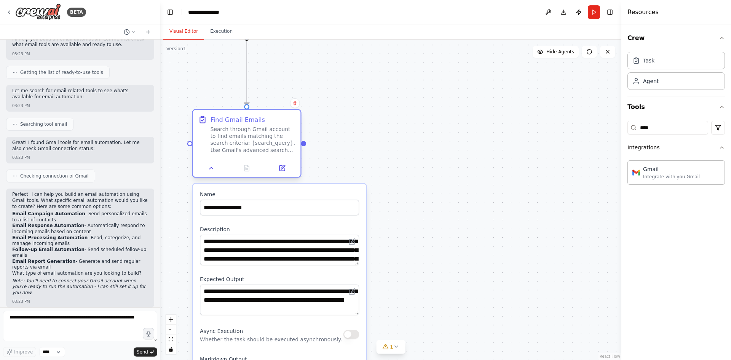
click at [216, 174] on div at bounding box center [247, 168] width 108 height 18
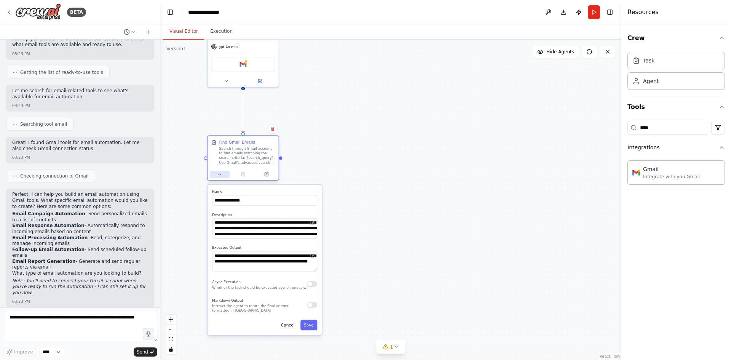
click at [222, 174] on icon at bounding box center [219, 174] width 5 height 5
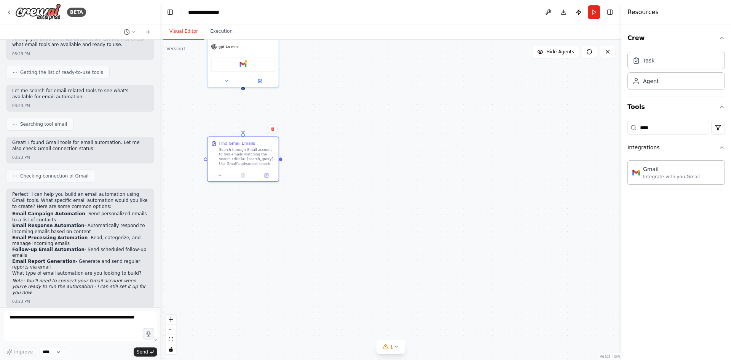
click at [327, 192] on div ".deletable-edge-delete-btn { width: 20px; height: 20px; border: 0px solid #ffff…" at bounding box center [390, 200] width 461 height 320
drag, startPoint x: 296, startPoint y: 153, endPoint x: 349, endPoint y: 259, distance: 118.6
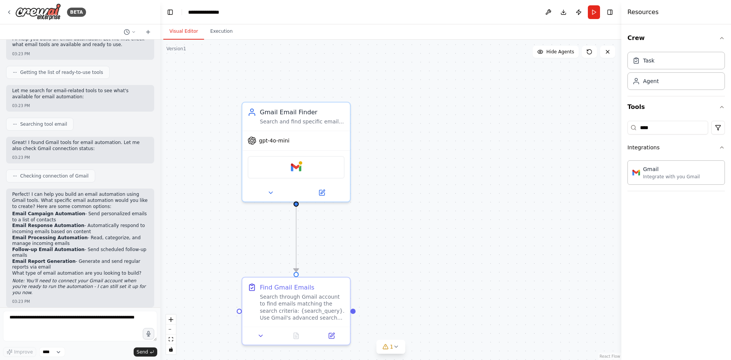
drag, startPoint x: 330, startPoint y: 240, endPoint x: 311, endPoint y: 162, distance: 80.8
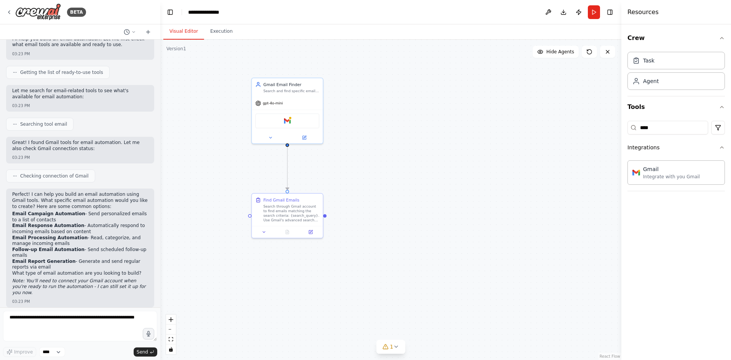
click at [327, 216] on div ".deletable-edge-delete-btn { width: 20px; height: 20px; border: 0px solid #ffff…" at bounding box center [390, 200] width 461 height 320
drag, startPoint x: 324, startPoint y: 215, endPoint x: 328, endPoint y: 215, distance: 3.9
click at [327, 215] on div ".deletable-edge-delete-btn { width: 20px; height: 20px; border: 0px solid #ffff…" at bounding box center [390, 200] width 461 height 320
click at [331, 215] on div ".deletable-edge-delete-btn { width: 20px; height: 20px; border: 0px solid #ffff…" at bounding box center [390, 200] width 461 height 320
drag, startPoint x: 351, startPoint y: 215, endPoint x: 365, endPoint y: 215, distance: 14.8
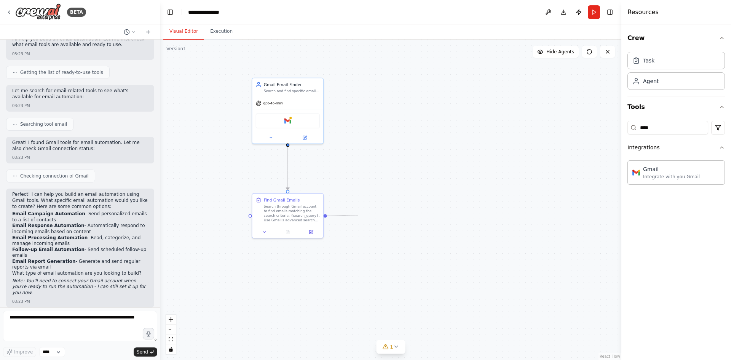
click at [365, 215] on div ".deletable-edge-delete-btn { width: 20px; height: 20px; border: 0px solid #ffff…" at bounding box center [390, 200] width 461 height 320
drag, startPoint x: 339, startPoint y: 217, endPoint x: 318, endPoint y: 167, distance: 54.2
click at [344, 199] on div "Find Gmail Emails Search through Gmail account to find emails matching the sear…" at bounding box center [328, 192] width 71 height 32
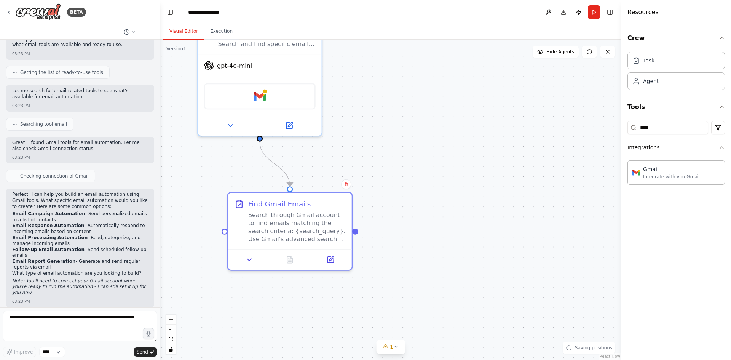
drag, startPoint x: 327, startPoint y: 161, endPoint x: 335, endPoint y: 201, distance: 41.3
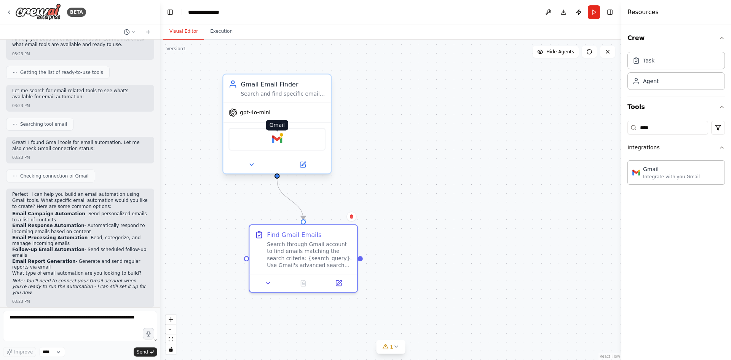
click at [274, 138] on img at bounding box center [277, 139] width 11 height 11
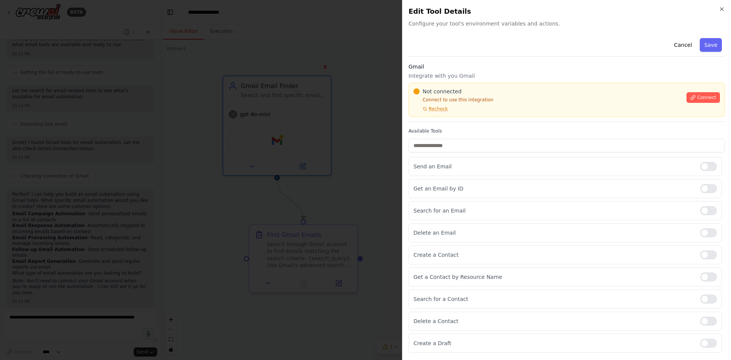
click at [381, 135] on div at bounding box center [365, 180] width 731 height 360
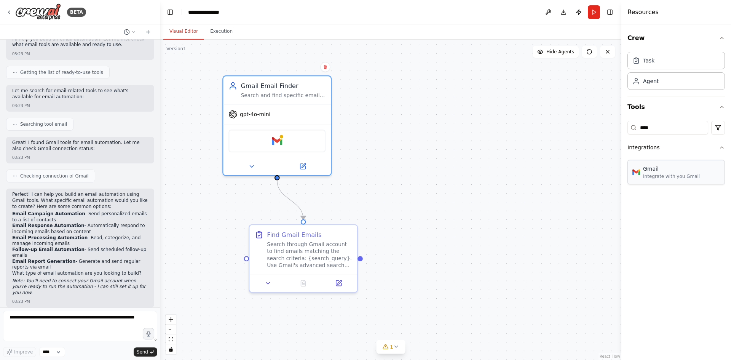
click at [697, 177] on div "Gmail Integrate with you Gmail" at bounding box center [675, 172] width 97 height 24
click at [336, 115] on div ".deletable-edge-delete-btn { width: 20px; height: 20px; border: 0px solid #ffff…" at bounding box center [390, 200] width 461 height 320
click at [280, 139] on img at bounding box center [277, 139] width 11 height 11
click at [346, 142] on div ".deletable-edge-delete-btn { width: 20px; height: 20px; border: 0px solid #ffff…" at bounding box center [390, 200] width 461 height 320
click at [285, 149] on div "Gmail" at bounding box center [276, 139] width 97 height 23
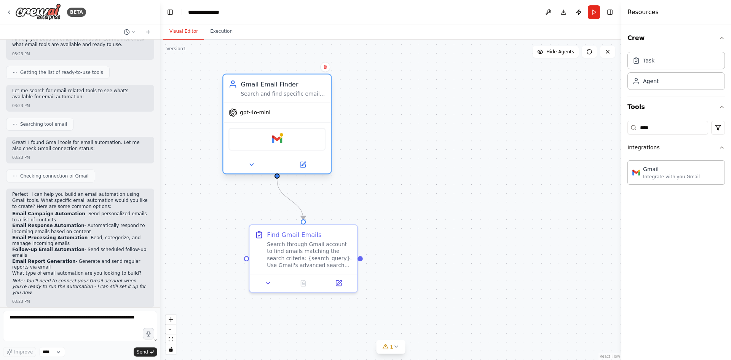
click at [308, 136] on div "Gmail" at bounding box center [276, 139] width 97 height 23
click at [270, 139] on div "Gmail" at bounding box center [276, 139] width 97 height 23
click at [281, 135] on div at bounding box center [281, 134] width 5 height 5
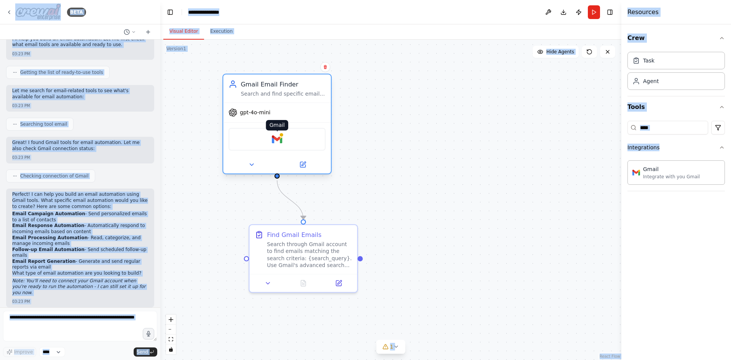
click at [280, 135] on div at bounding box center [281, 134] width 5 height 5
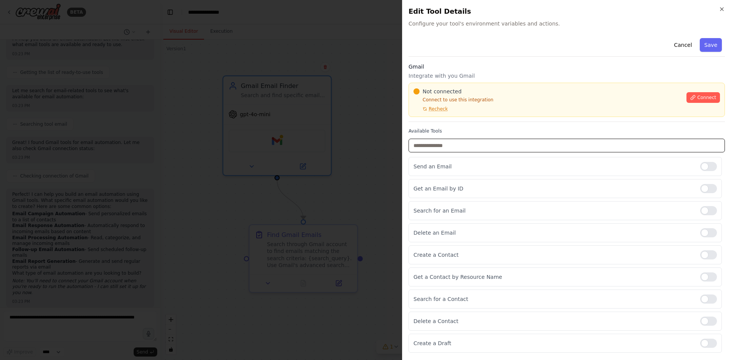
click at [500, 151] on input "text" at bounding box center [566, 146] width 316 height 14
click at [711, 169] on div at bounding box center [708, 166] width 17 height 9
click at [707, 188] on div at bounding box center [708, 188] width 17 height 9
click at [708, 236] on div at bounding box center [708, 232] width 17 height 9
click at [711, 254] on div at bounding box center [708, 254] width 17 height 9
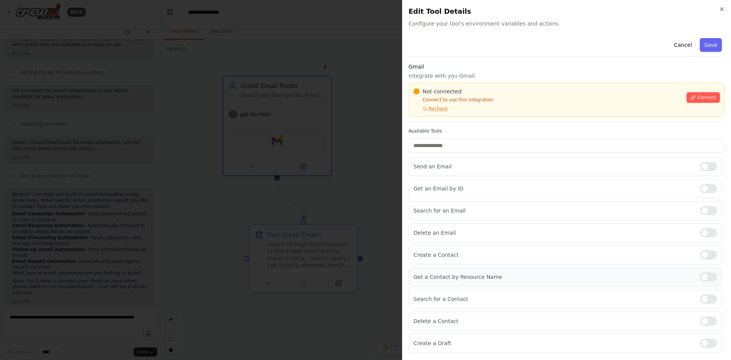
click at [708, 276] on div at bounding box center [708, 276] width 17 height 9
click at [709, 94] on button "Connect" at bounding box center [702, 97] width 33 height 11
click at [440, 105] on div "Not connected Connect to use this integration Recheck" at bounding box center [547, 100] width 268 height 24
click at [436, 108] on span "Recheck" at bounding box center [438, 109] width 19 height 6
click at [439, 116] on div "Not connected Connect to use this integration Recheck Connect" at bounding box center [566, 100] width 316 height 34
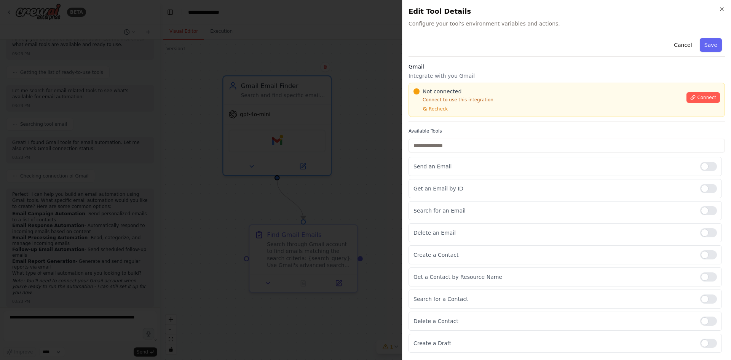
click at [441, 116] on div "Not connected Connect to use this integration Recheck Connect" at bounding box center [566, 100] width 316 height 34
click at [498, 104] on div "Not connected Connect to use this integration Recheck" at bounding box center [547, 100] width 268 height 24
click at [438, 119] on div "Gmail Integrate with you Gmail Not connected Connect to use this integration Re…" at bounding box center [566, 92] width 316 height 59
click at [499, 102] on p "Connect to use this integration" at bounding box center [547, 100] width 268 height 6
click at [498, 104] on div "Not connected Connect to use this integration Recheck" at bounding box center [547, 100] width 268 height 24
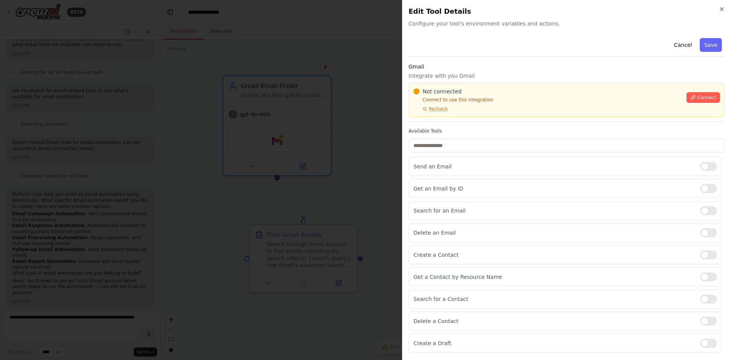
click at [518, 131] on label "Available Tools" at bounding box center [566, 131] width 316 height 6
click at [443, 116] on div "Not connected Connect to use this integration Recheck Connect" at bounding box center [566, 100] width 316 height 34
click at [500, 100] on p "Connect to use this integration" at bounding box center [547, 100] width 268 height 6
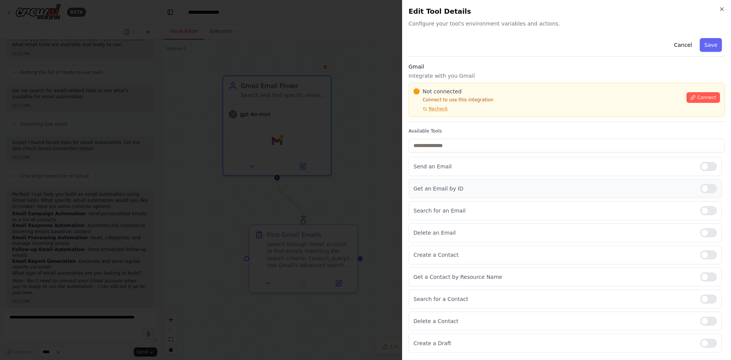
click at [523, 186] on p "Get an Email by ID" at bounding box center [553, 189] width 280 height 8
click at [438, 108] on span "Recheck" at bounding box center [438, 109] width 19 height 6
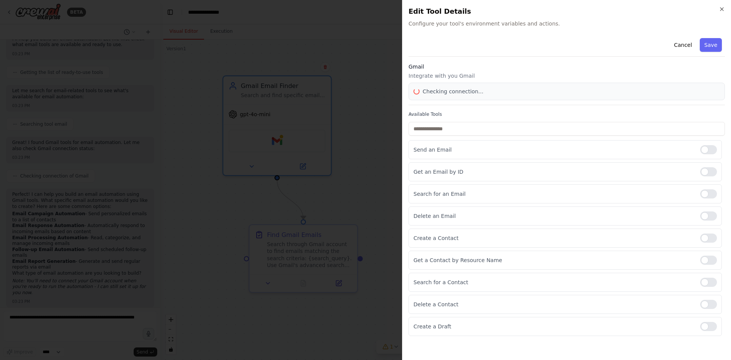
click at [433, 121] on div "Cancel Save Gmail Integrate with you Gmail Checking connection... Available Too…" at bounding box center [566, 185] width 316 height 301
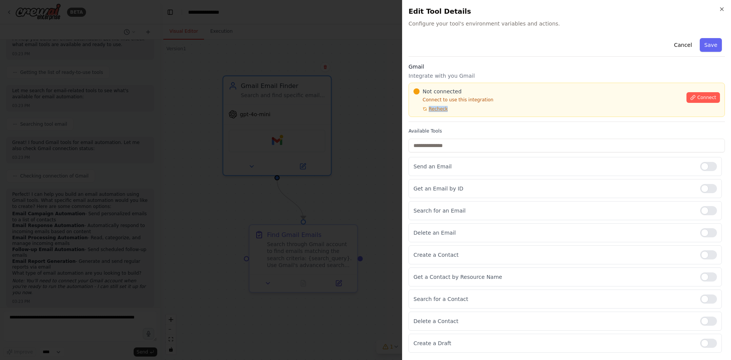
click at [434, 120] on div "Gmail Integrate with you Gmail Not connected Connect to use this integration Re…" at bounding box center [566, 92] width 316 height 59
click at [441, 114] on div "Not connected Connect to use this integration Recheck Connect" at bounding box center [566, 100] width 316 height 34
click at [500, 99] on p "Connect to use this integration" at bounding box center [547, 100] width 268 height 6
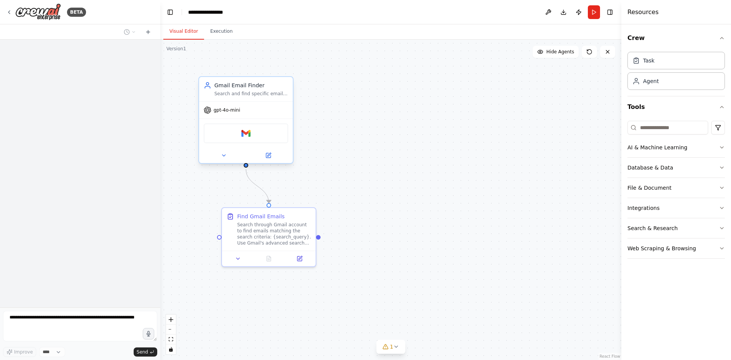
click at [252, 137] on div "Gmail" at bounding box center [246, 133] width 84 height 20
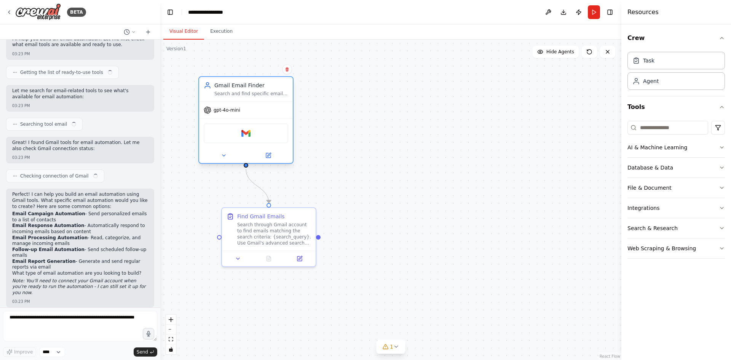
click at [252, 132] on div "Gmail" at bounding box center [246, 133] width 84 height 20
click at [343, 134] on div ".deletable-edge-delete-btn { width: 20px; height: 20px; border: 0px solid #ffff…" at bounding box center [390, 200] width 461 height 320
click at [263, 134] on div "Gmail" at bounding box center [246, 133] width 84 height 20
click at [239, 134] on div "Gmail" at bounding box center [246, 133] width 84 height 20
click at [247, 131] on img at bounding box center [245, 133] width 9 height 9
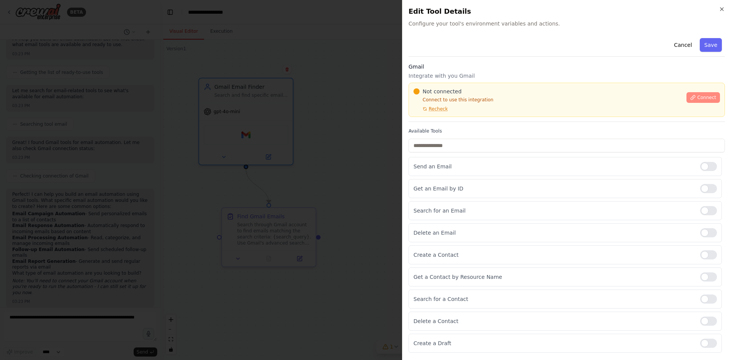
click at [700, 99] on span "Connect" at bounding box center [706, 97] width 19 height 6
click at [459, 115] on div "Not connected Connect to use this integration Recheck Connect" at bounding box center [566, 100] width 316 height 34
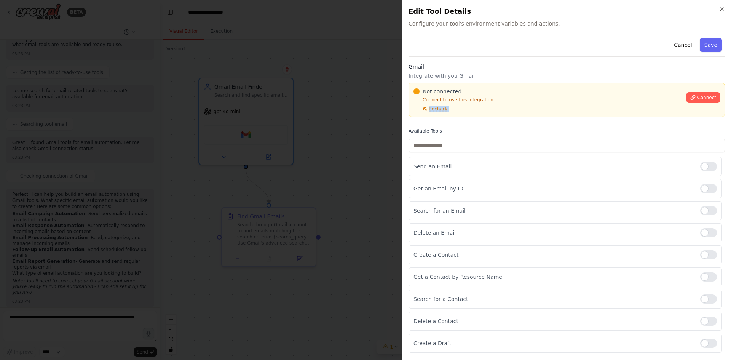
click at [459, 115] on div "Not connected Connect to use this integration Recheck Connect" at bounding box center [566, 100] width 316 height 34
click at [459, 117] on div "Gmail Integrate with you Gmail Not connected Connect to use this integration Re…" at bounding box center [566, 92] width 316 height 59
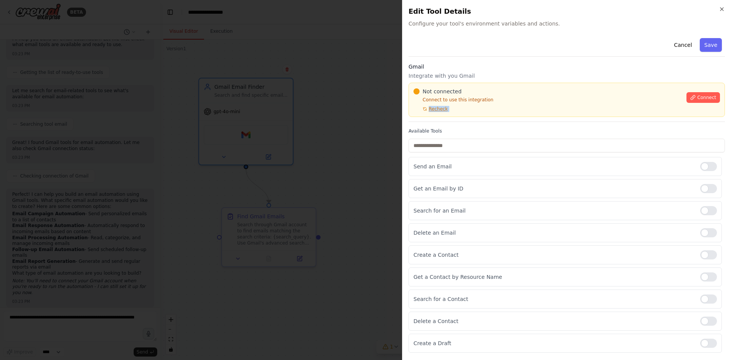
click at [456, 111] on div "Not connected Connect to use this integration Recheck" at bounding box center [547, 100] width 268 height 24
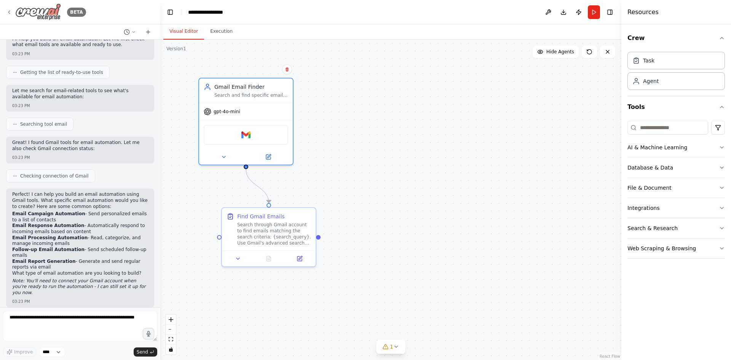
click at [9, 6] on div "BETA" at bounding box center [46, 11] width 80 height 17
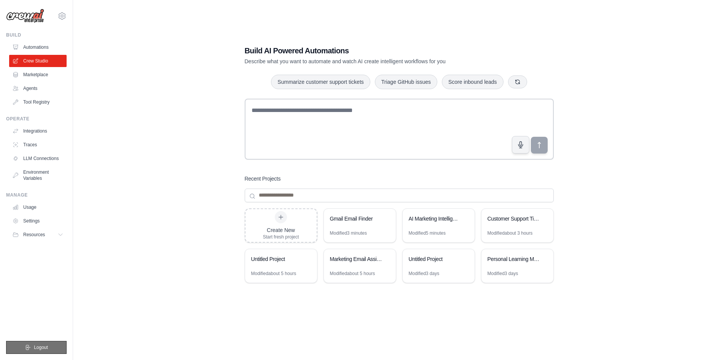
click at [34, 345] on span "Logout" at bounding box center [41, 347] width 14 height 6
